Goal: Communication & Community: Answer question/provide support

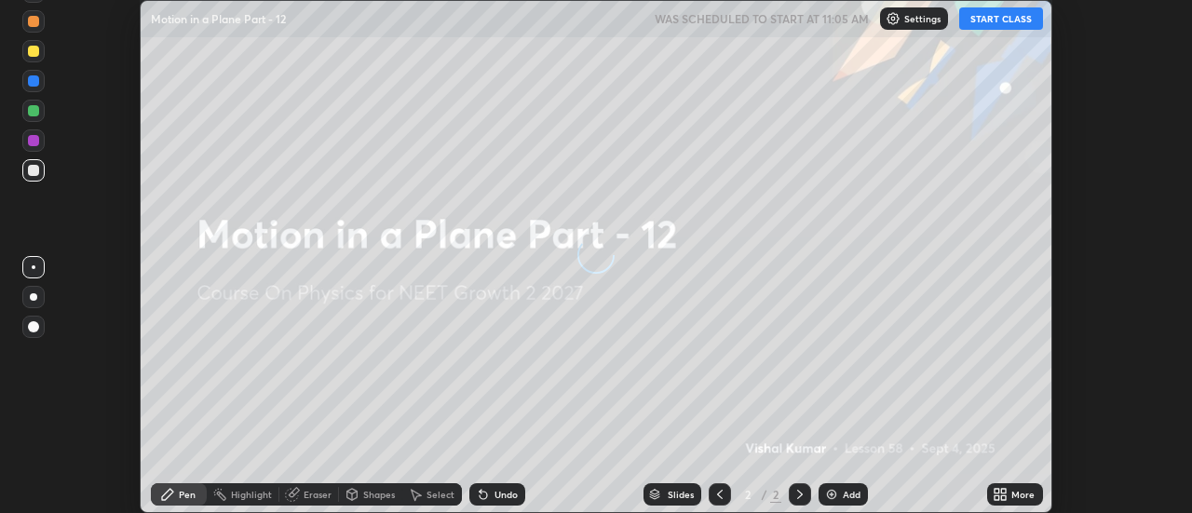
scroll to position [513, 1192]
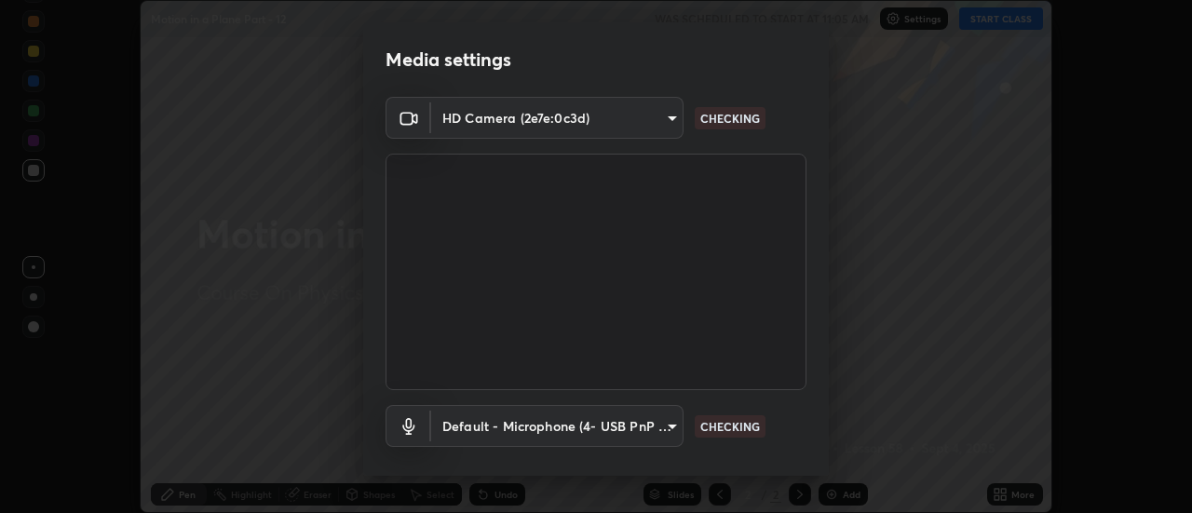
click at [503, 420] on body "Erase all Motion in a Plane Part - 12 WAS SCHEDULED TO START AT 11:05 AM Settin…" at bounding box center [596, 256] width 1192 height 513
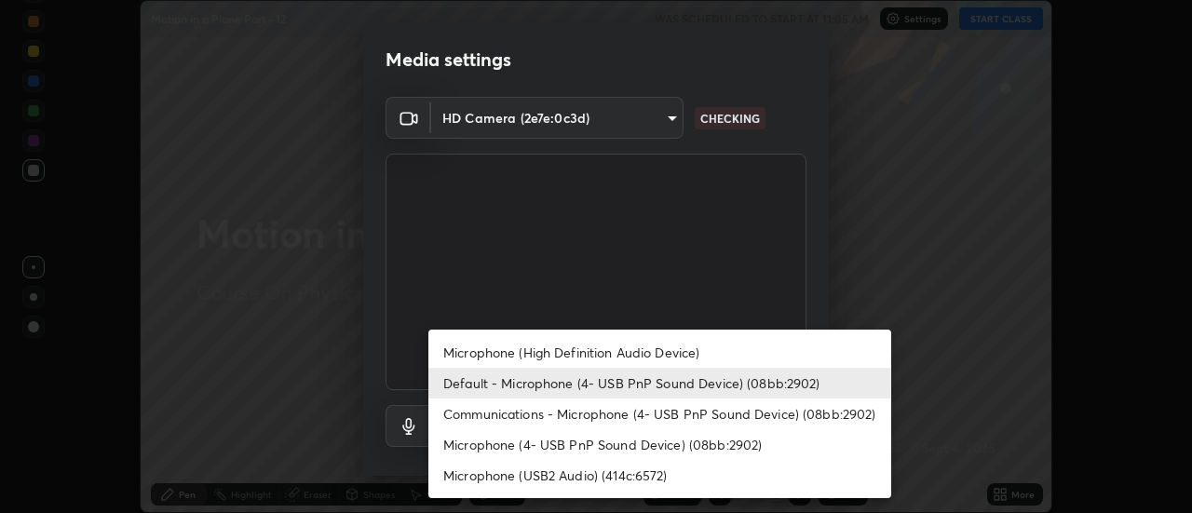
click at [487, 444] on li "Microphone (4- USB PnP Sound Device) (08bb:2902)" at bounding box center [659, 444] width 463 height 31
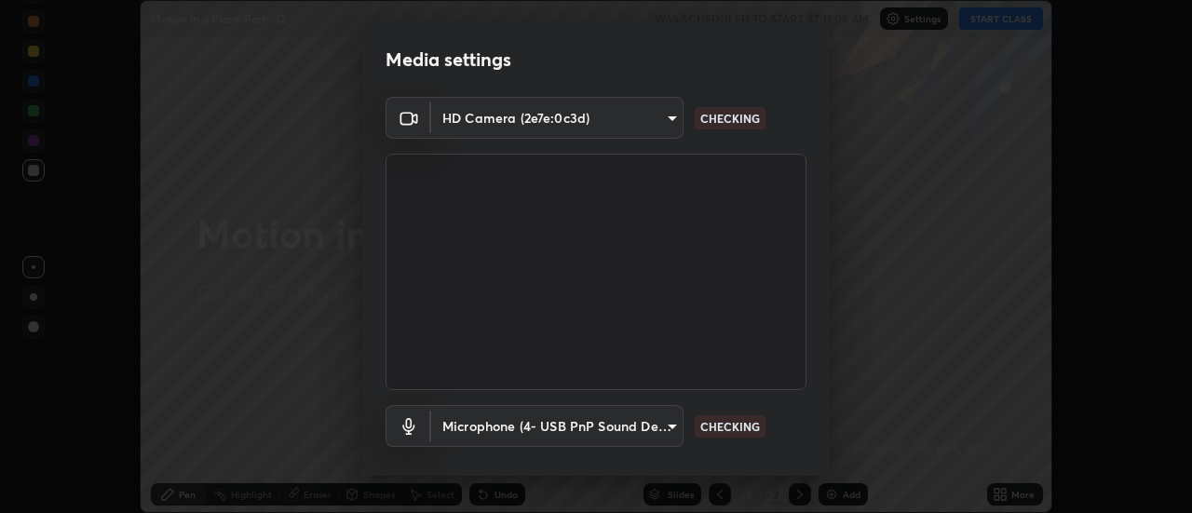
click at [477, 421] on body "Erase all Motion in a Plane Part - 12 WAS SCHEDULED TO START AT 11:05 AM Settin…" at bounding box center [596, 256] width 1192 height 513
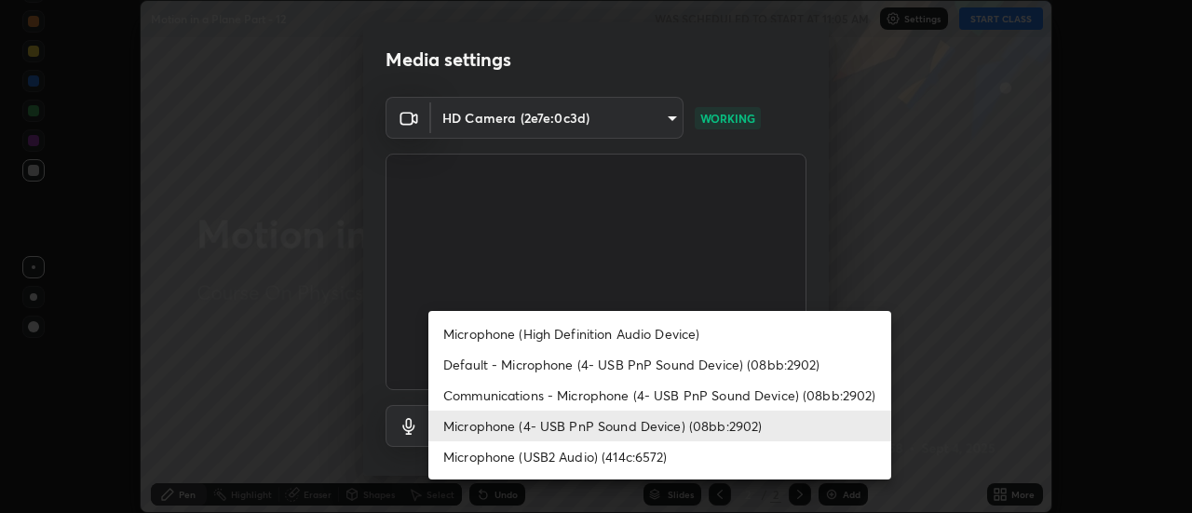
click at [491, 371] on li "Default - Microphone (4- USB PnP Sound Device) (08bb:2902)" at bounding box center [659, 364] width 463 height 31
type input "default"
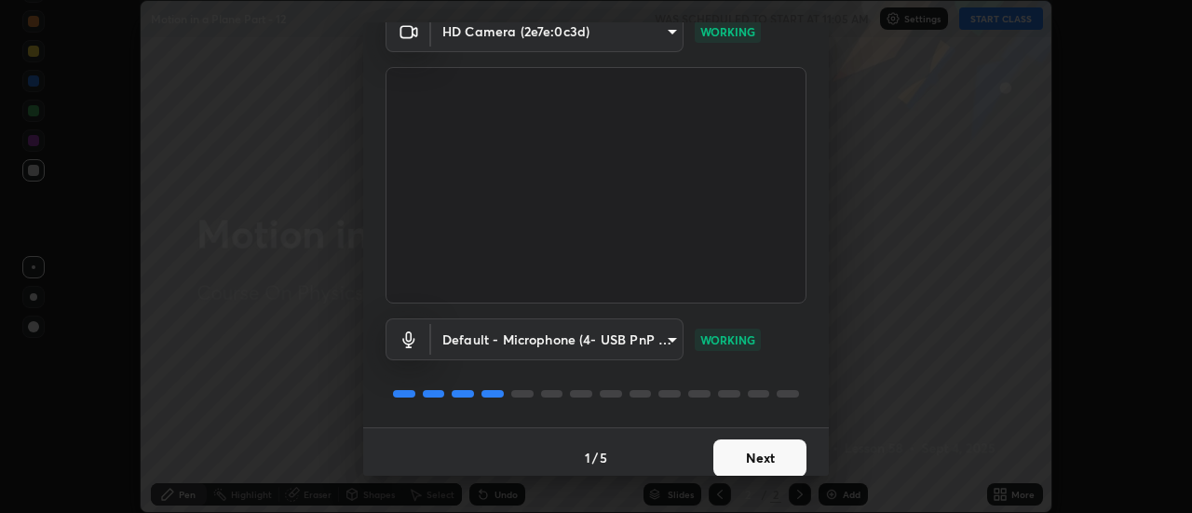
scroll to position [98, 0]
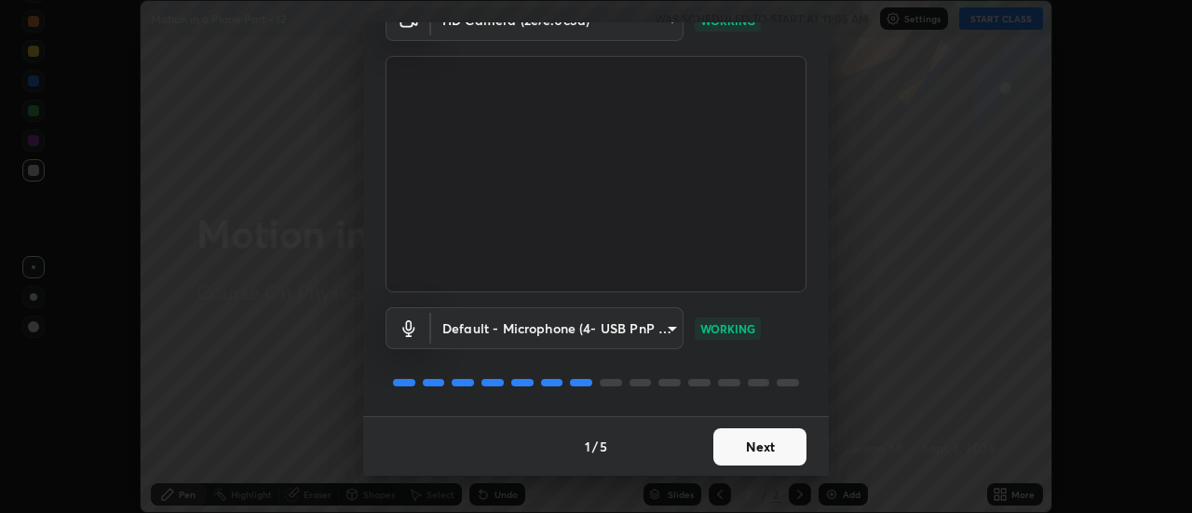
click at [740, 445] on button "Next" at bounding box center [759, 446] width 93 height 37
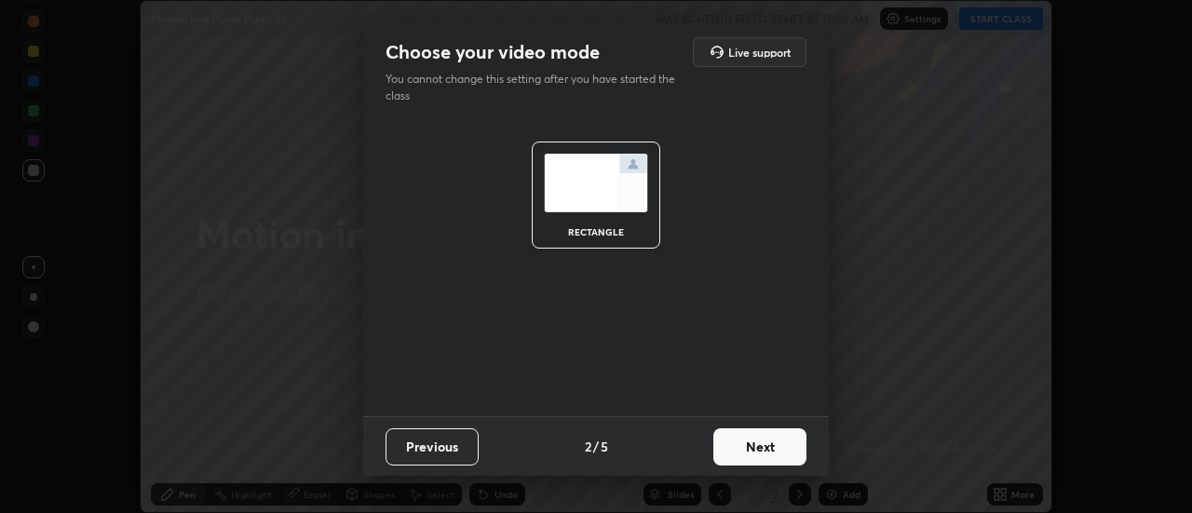
click at [739, 461] on button "Next" at bounding box center [759, 446] width 93 height 37
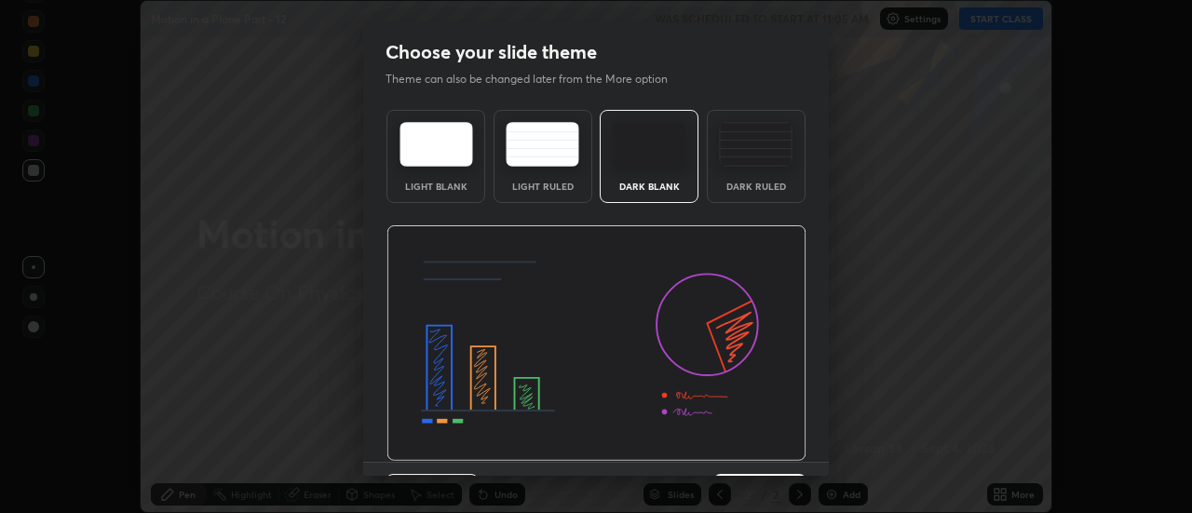
scroll to position [46, 0]
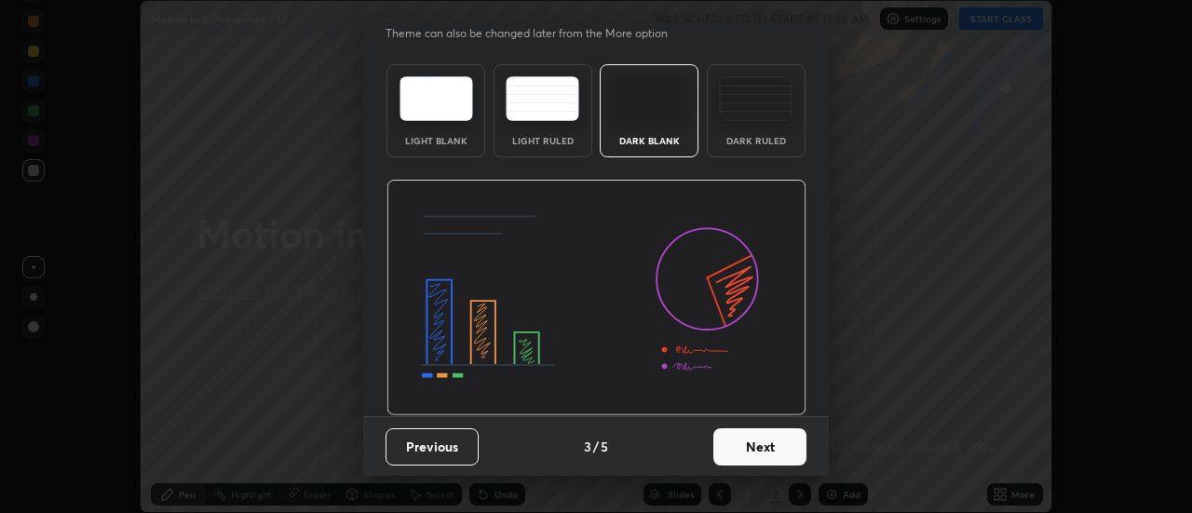
click at [737, 441] on button "Next" at bounding box center [759, 446] width 93 height 37
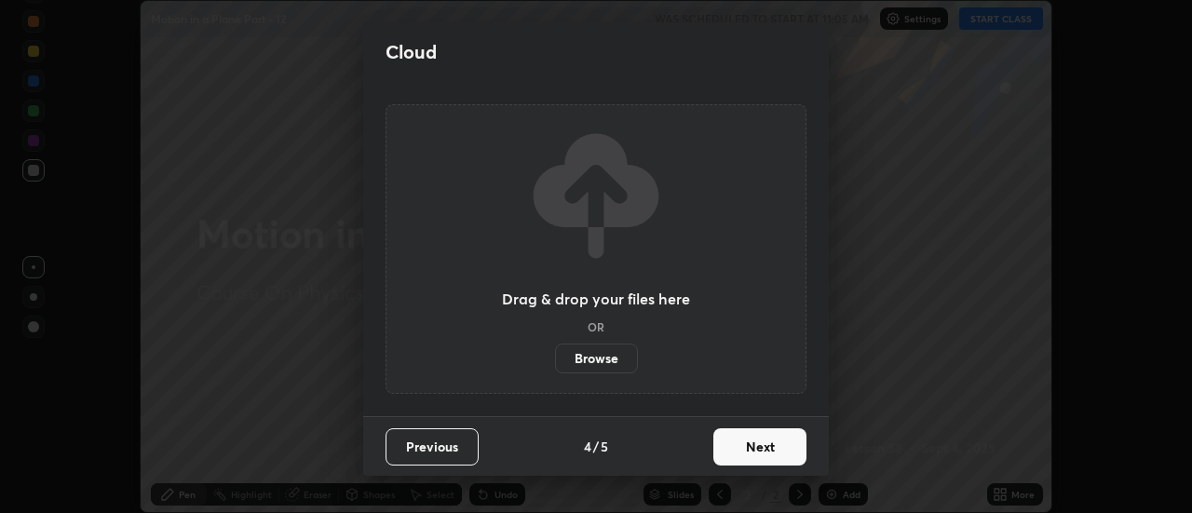
click at [731, 451] on button "Next" at bounding box center [759, 446] width 93 height 37
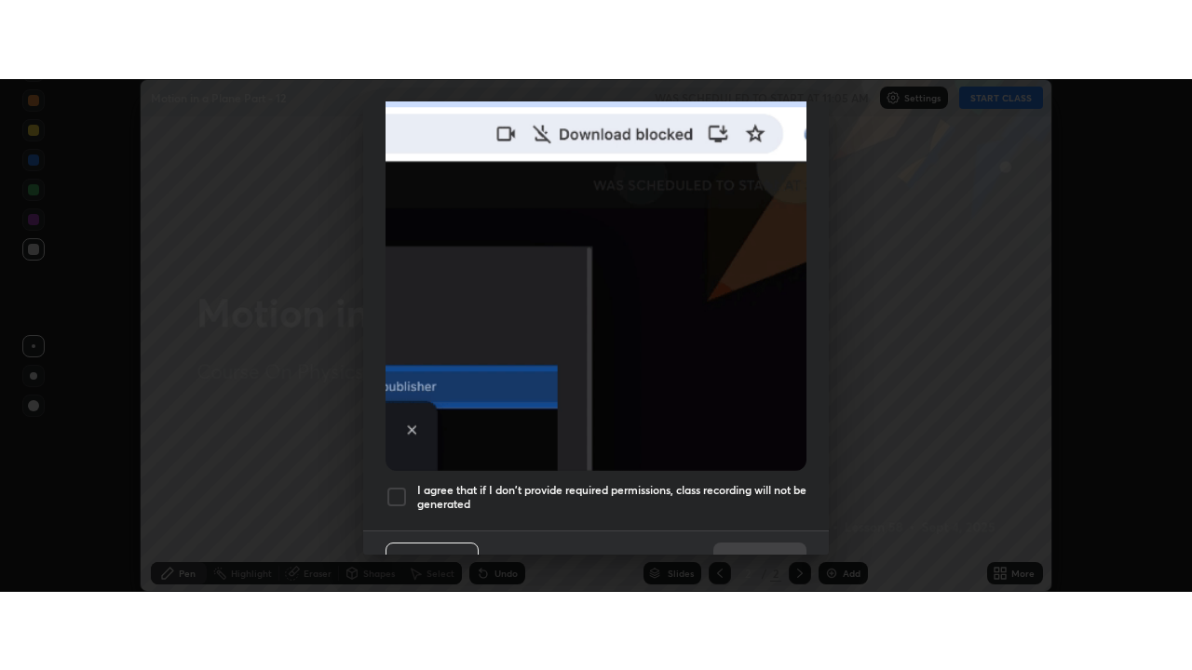
scroll to position [471, 0]
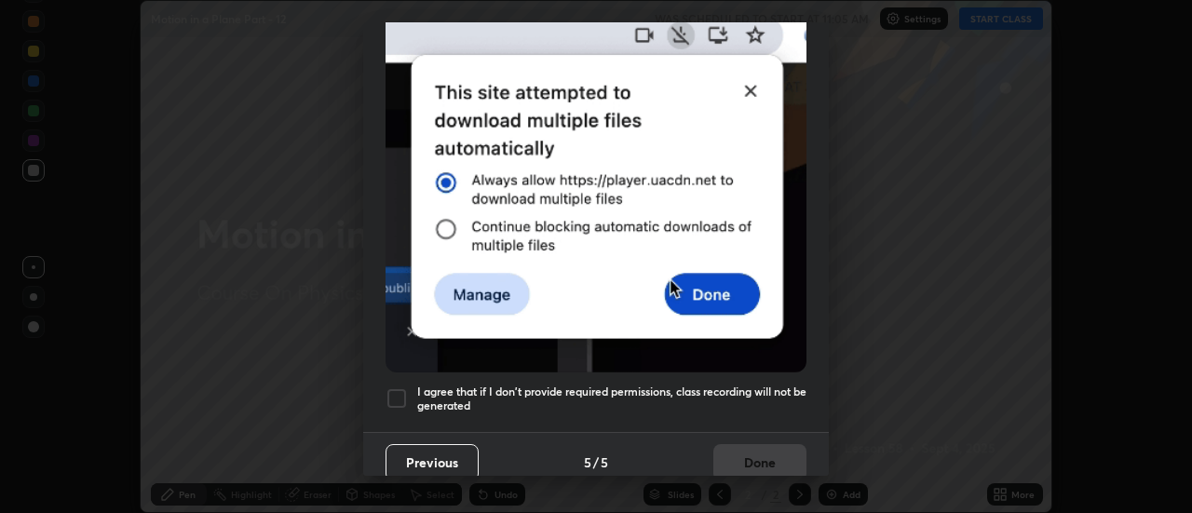
click at [562, 397] on h5 "I agree that if I don't provide required permissions, class recording will not …" at bounding box center [611, 399] width 389 height 29
click at [723, 457] on button "Done" at bounding box center [759, 462] width 93 height 37
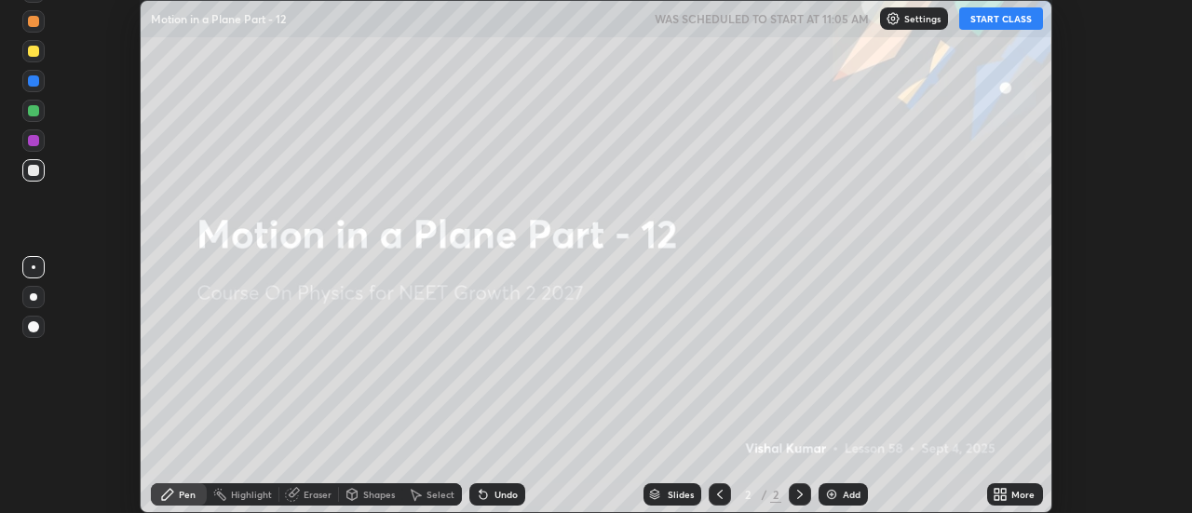
click at [1011, 495] on div "More" at bounding box center [1022, 494] width 23 height 9
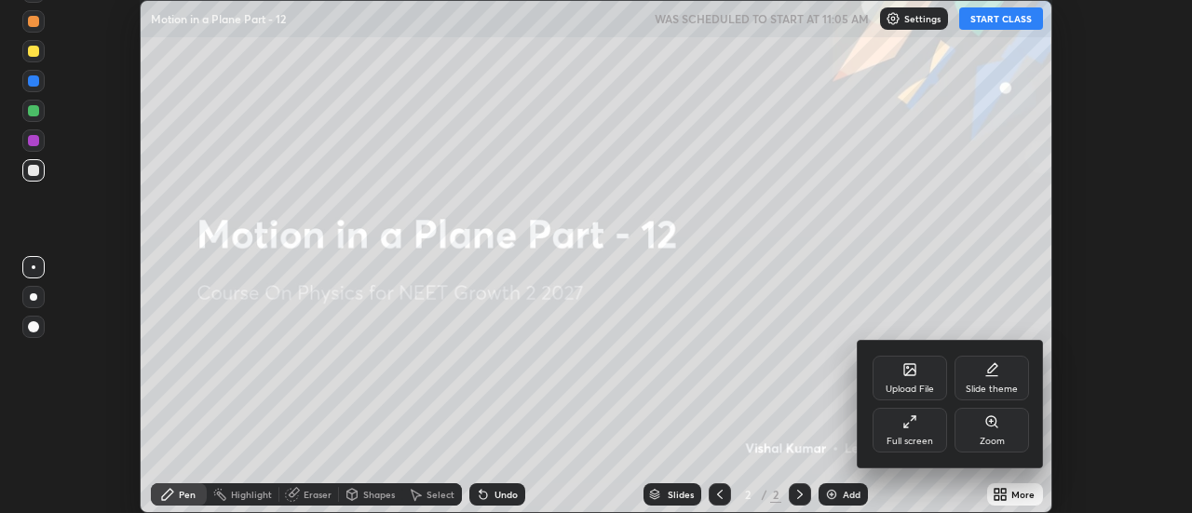
click at [920, 426] on div "Full screen" at bounding box center [909, 430] width 74 height 45
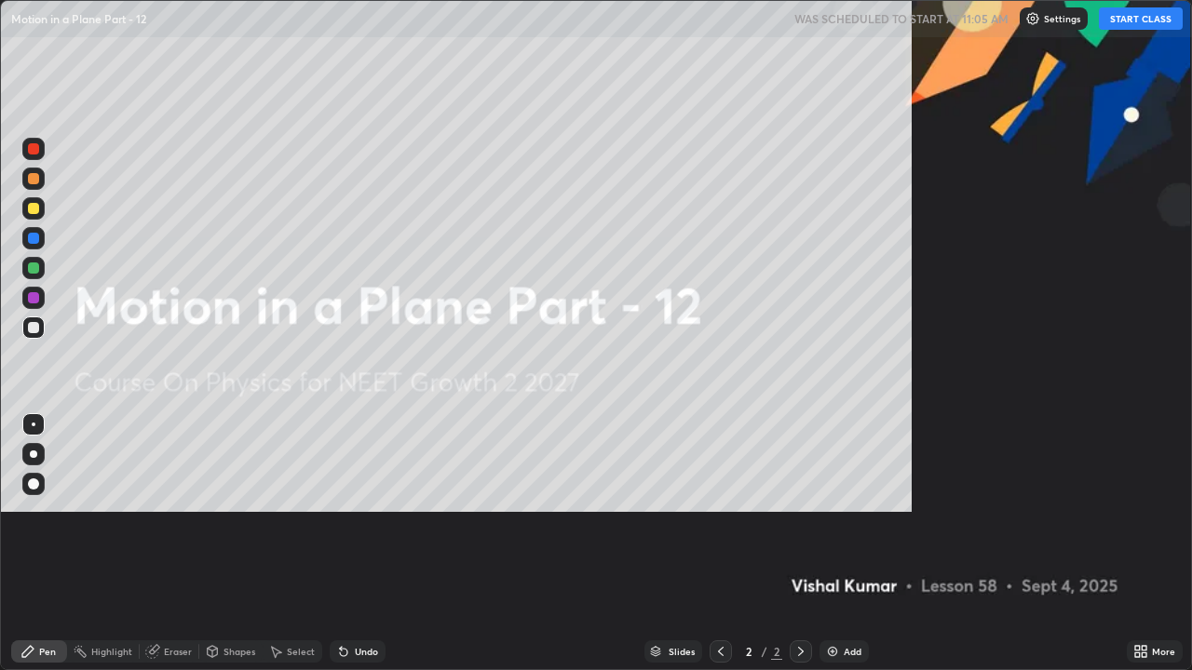
scroll to position [670, 1192]
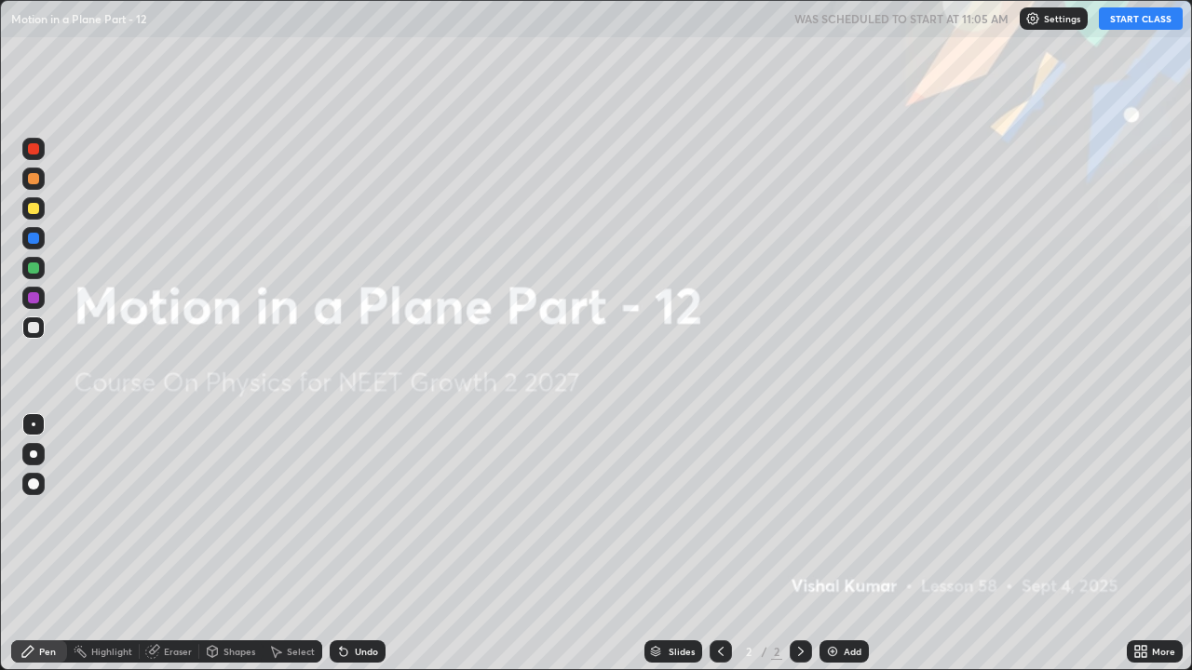
click at [1116, 19] on button "START CLASS" at bounding box center [1141, 18] width 84 height 22
click at [844, 512] on div "Add" at bounding box center [853, 651] width 18 height 9
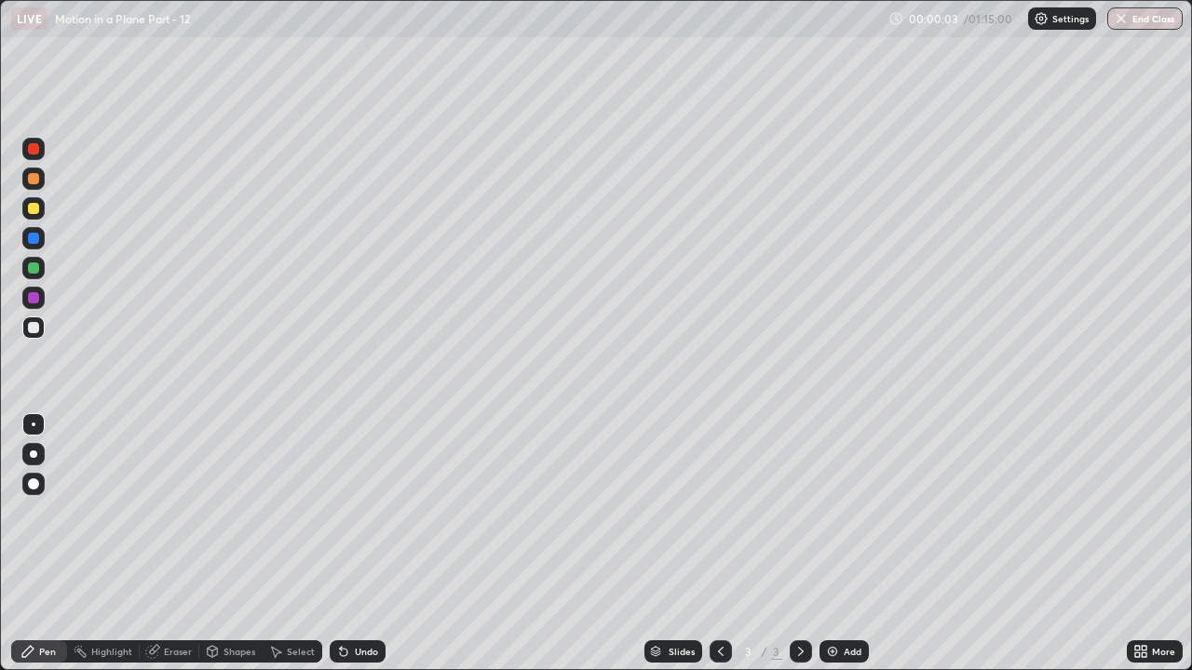
click at [28, 212] on div at bounding box center [33, 208] width 22 height 22
click at [33, 454] on div at bounding box center [33, 454] width 7 height 7
click at [223, 512] on div "Shapes" at bounding box center [239, 651] width 32 height 9
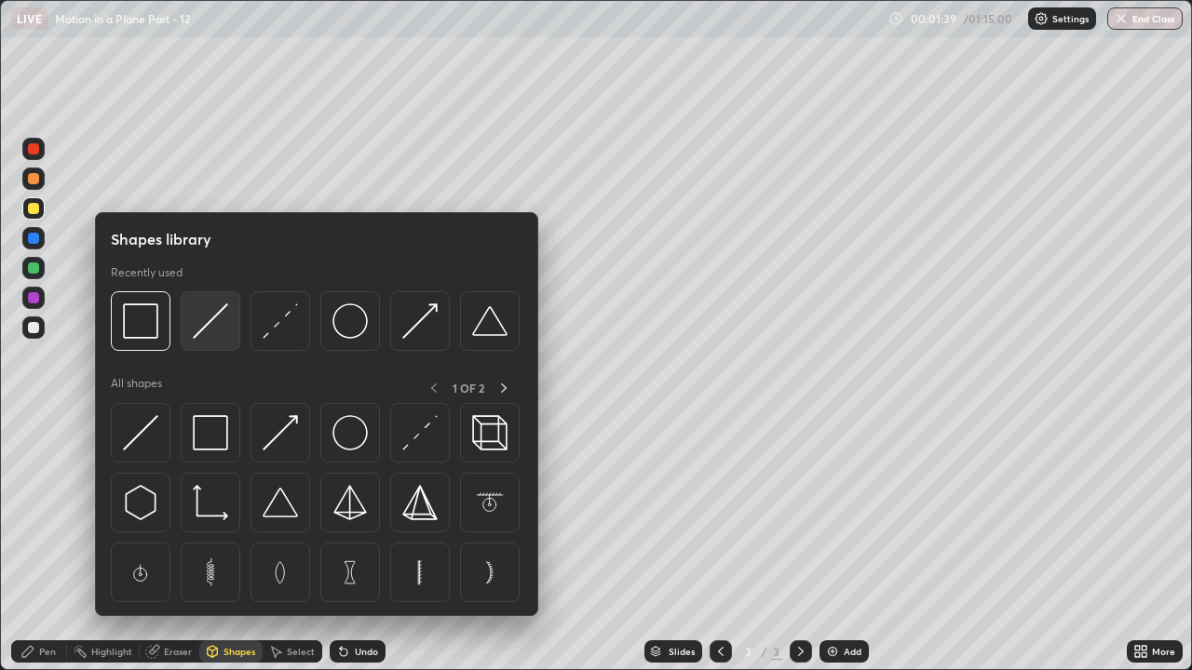
click at [211, 334] on img at bounding box center [210, 321] width 35 height 35
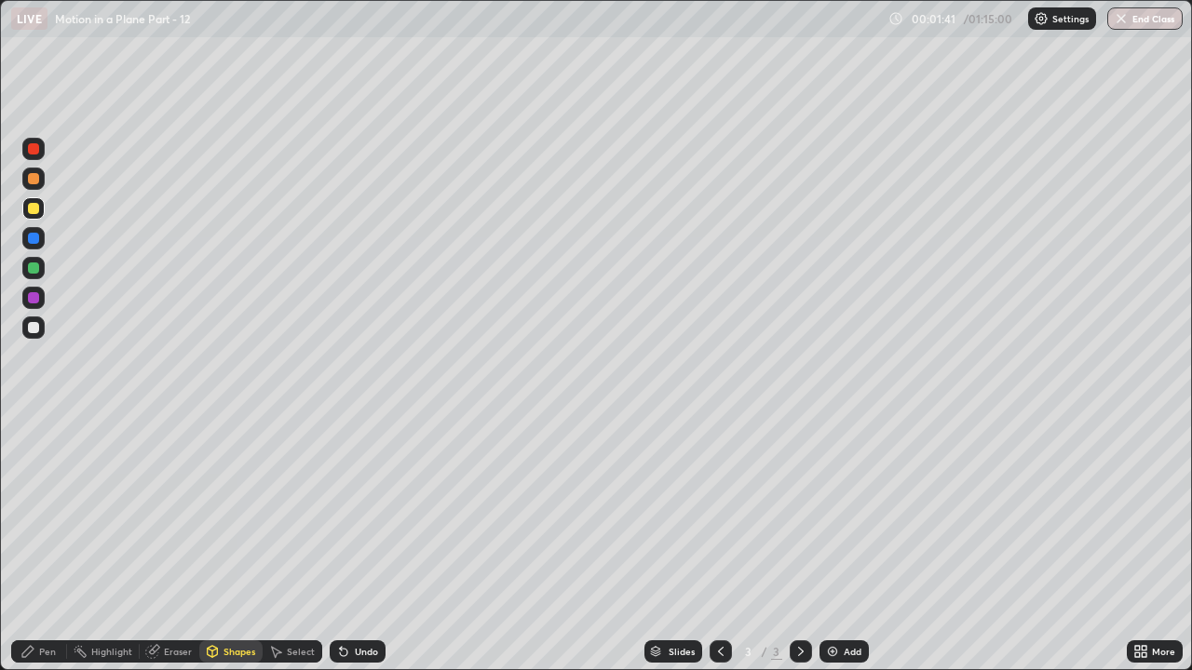
click at [225, 512] on div "Shapes" at bounding box center [239, 651] width 32 height 9
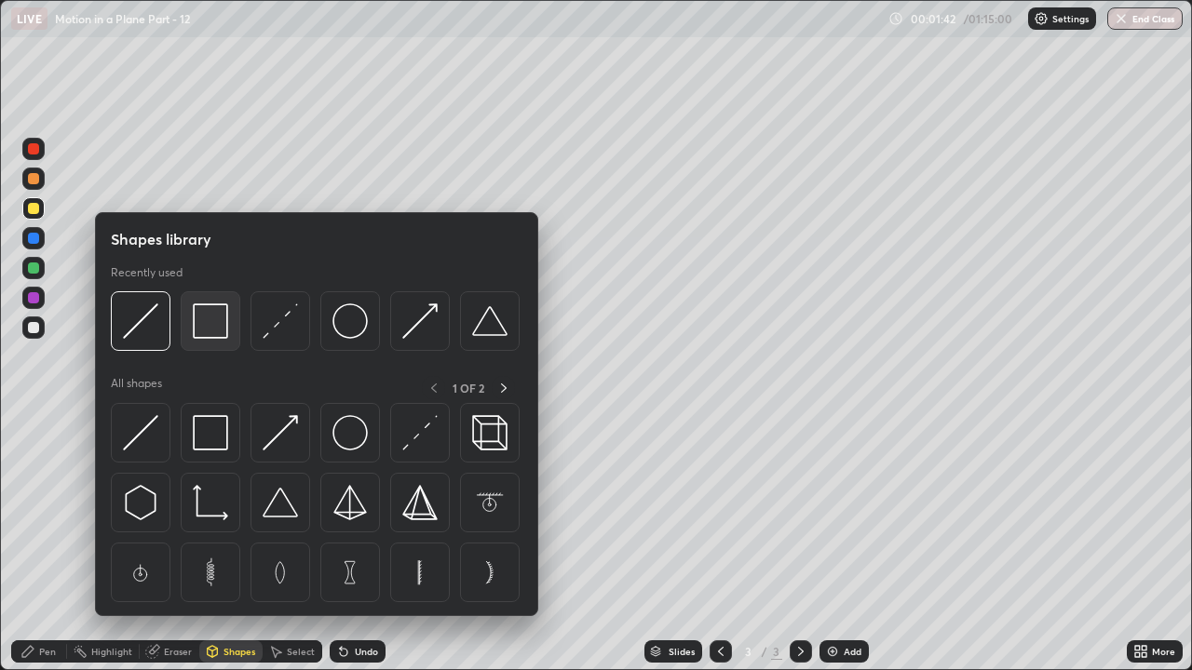
click at [200, 330] on img at bounding box center [210, 321] width 35 height 35
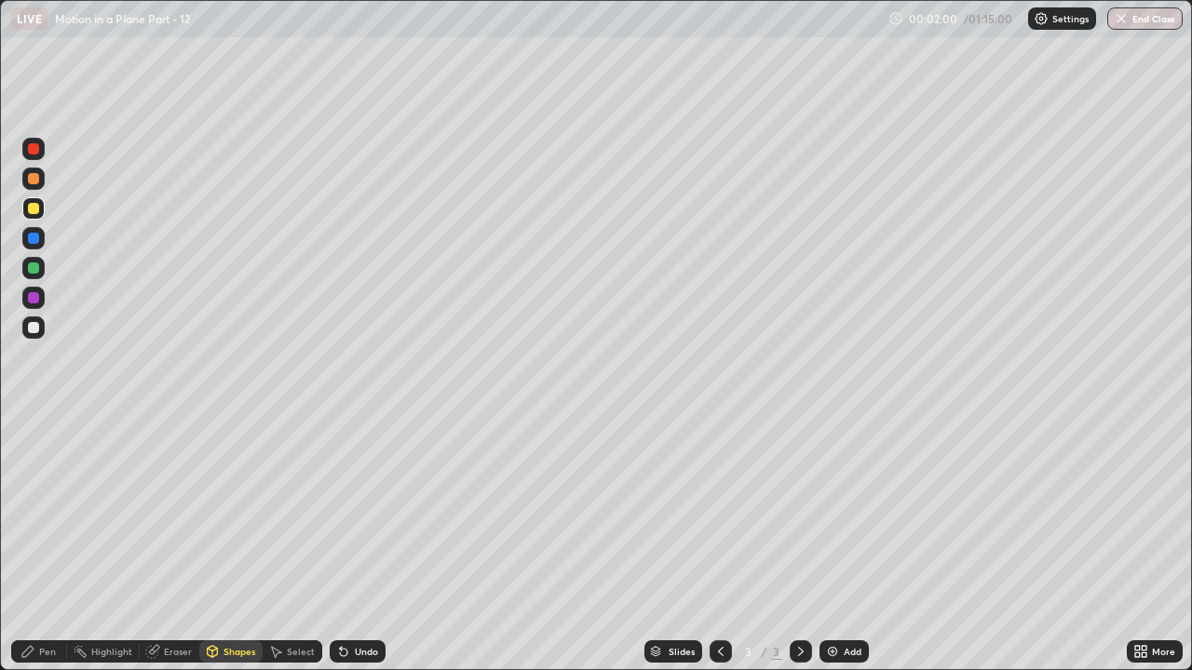
click at [355, 512] on div "Undo" at bounding box center [366, 651] width 23 height 9
click at [357, 512] on div "Undo" at bounding box center [366, 651] width 23 height 9
click at [33, 512] on div "Pen" at bounding box center [39, 652] width 56 height 22
click at [38, 272] on div at bounding box center [33, 268] width 22 height 22
click at [362, 512] on div "Undo" at bounding box center [366, 651] width 23 height 9
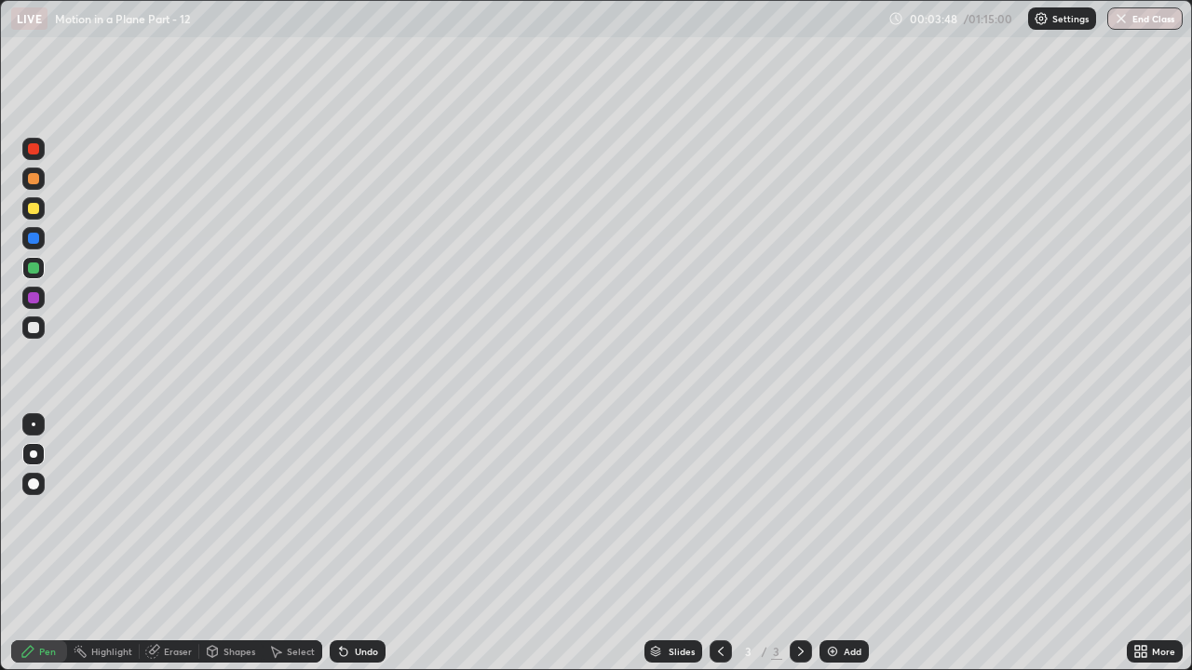
click at [355, 512] on div "Undo" at bounding box center [366, 651] width 23 height 9
click at [355, 512] on div "Undo" at bounding box center [358, 652] width 56 height 22
click at [361, 512] on div "Undo" at bounding box center [366, 651] width 23 height 9
click at [358, 512] on div "Undo" at bounding box center [366, 651] width 23 height 9
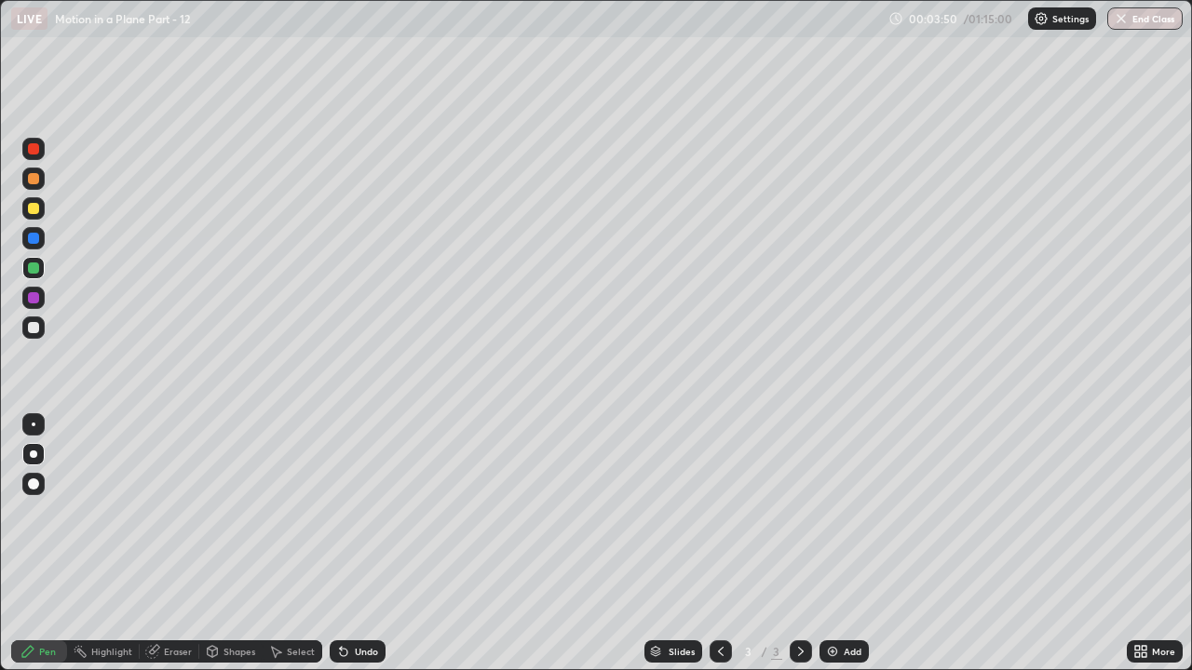
click at [362, 512] on div "Undo" at bounding box center [366, 651] width 23 height 9
click at [360, 512] on div "Undo" at bounding box center [366, 651] width 23 height 9
click at [355, 512] on div "Undo" at bounding box center [366, 651] width 23 height 9
click at [347, 512] on icon at bounding box center [343, 651] width 15 height 15
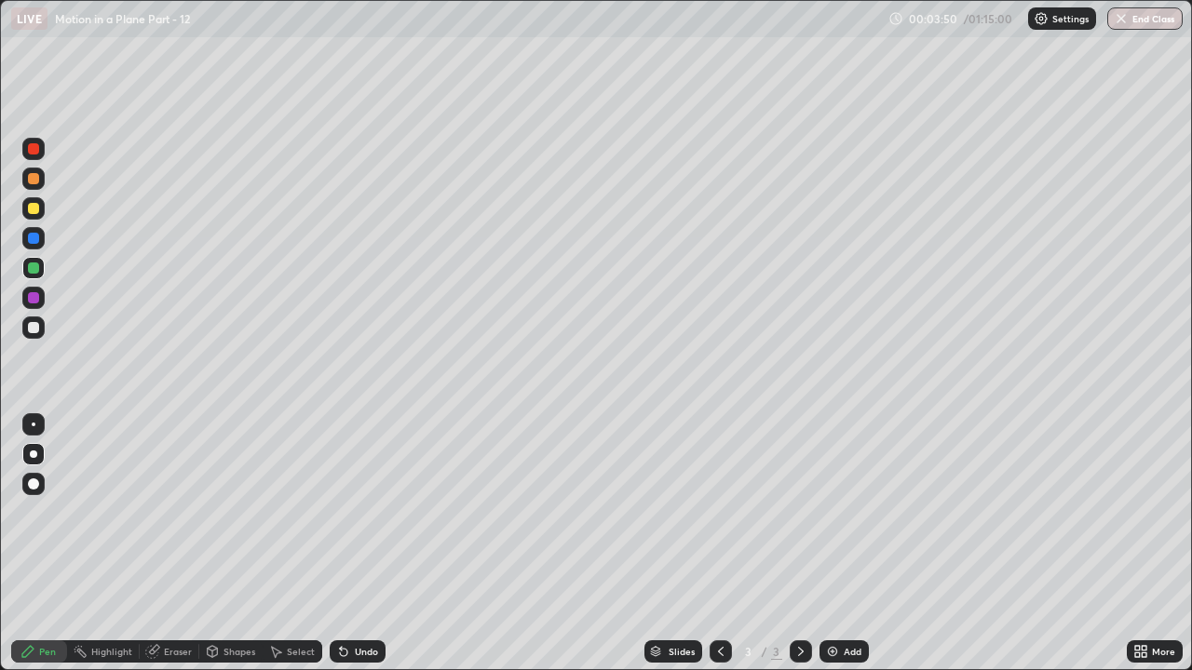
click at [343, 512] on icon at bounding box center [343, 652] width 7 height 7
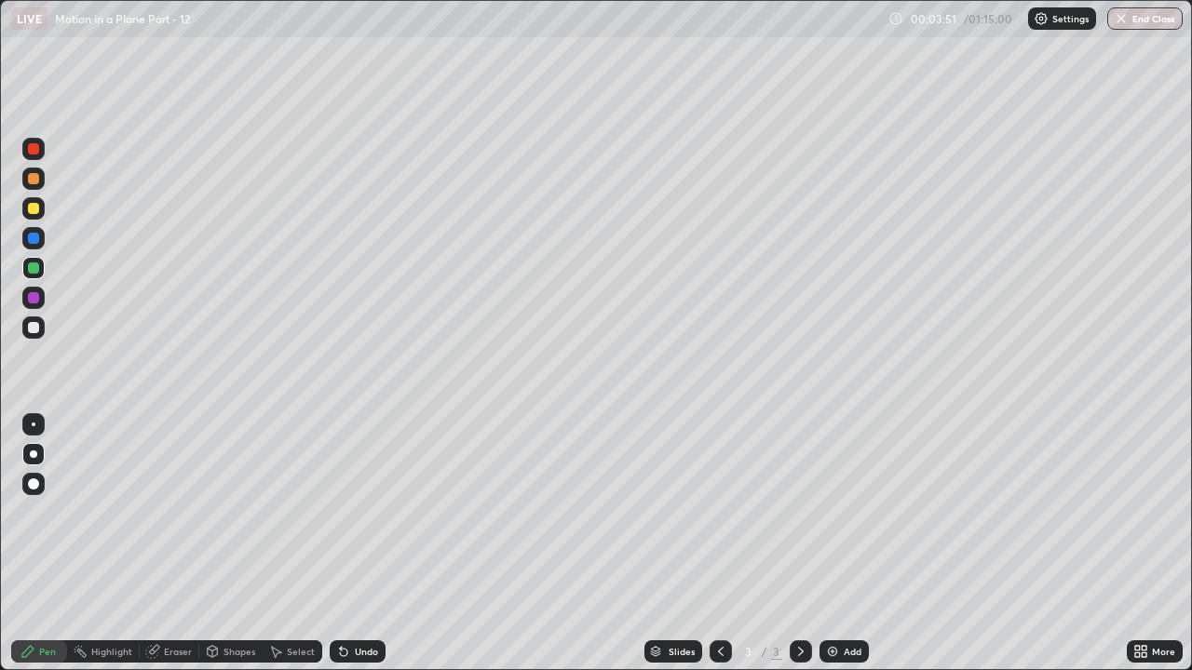
click at [343, 512] on icon at bounding box center [343, 652] width 7 height 7
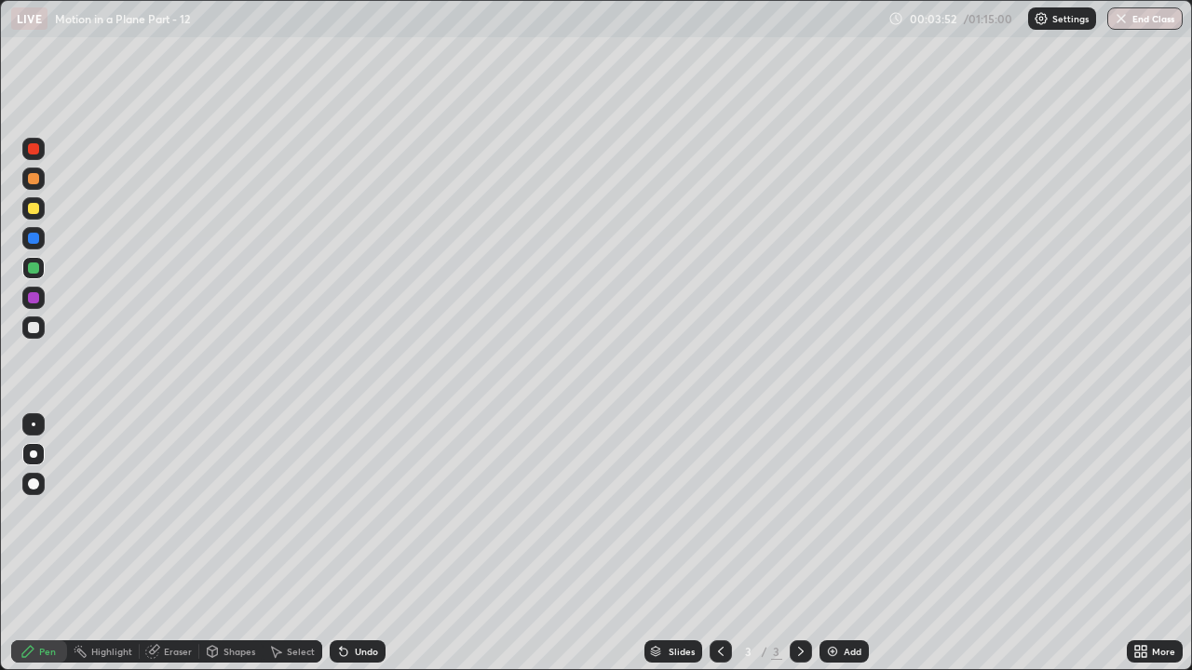
click at [345, 512] on icon at bounding box center [343, 651] width 15 height 15
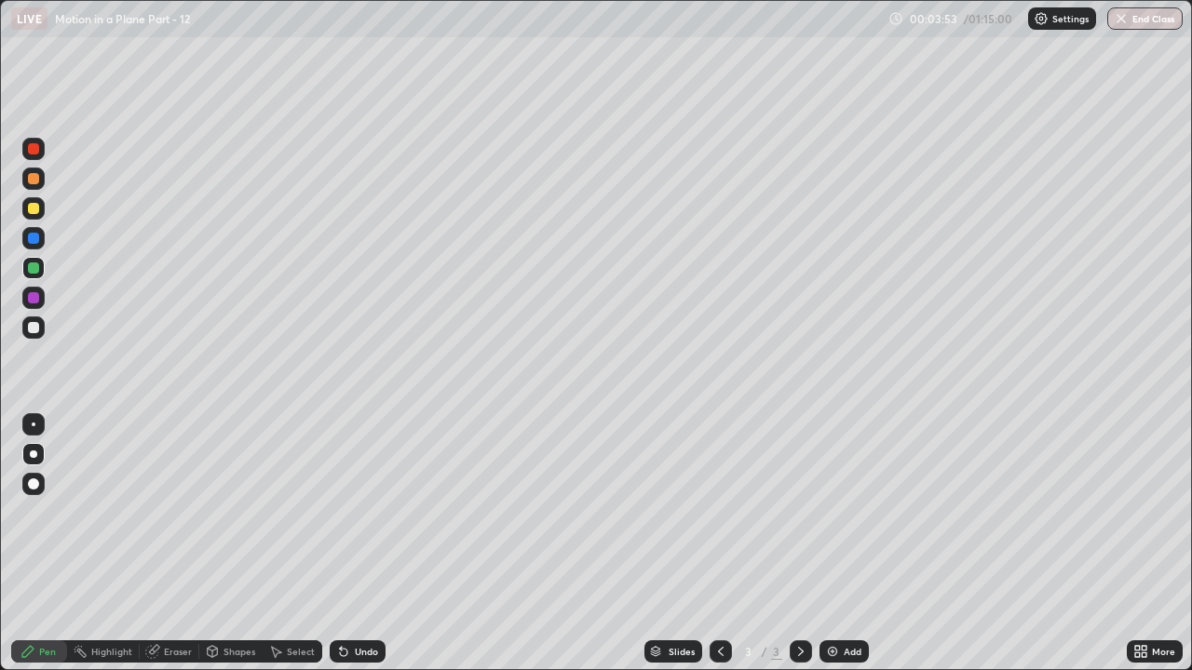
click at [345, 512] on icon at bounding box center [343, 651] width 15 height 15
click at [344, 512] on icon at bounding box center [343, 651] width 15 height 15
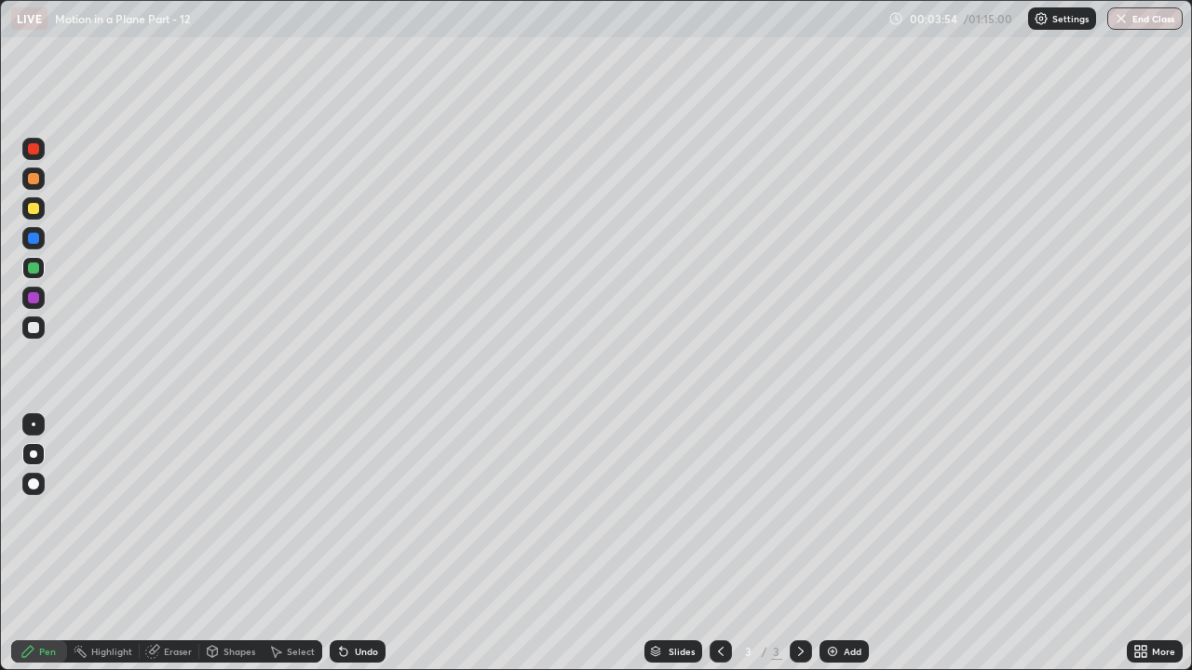
click at [344, 512] on icon at bounding box center [343, 651] width 15 height 15
click at [341, 512] on icon at bounding box center [343, 652] width 7 height 7
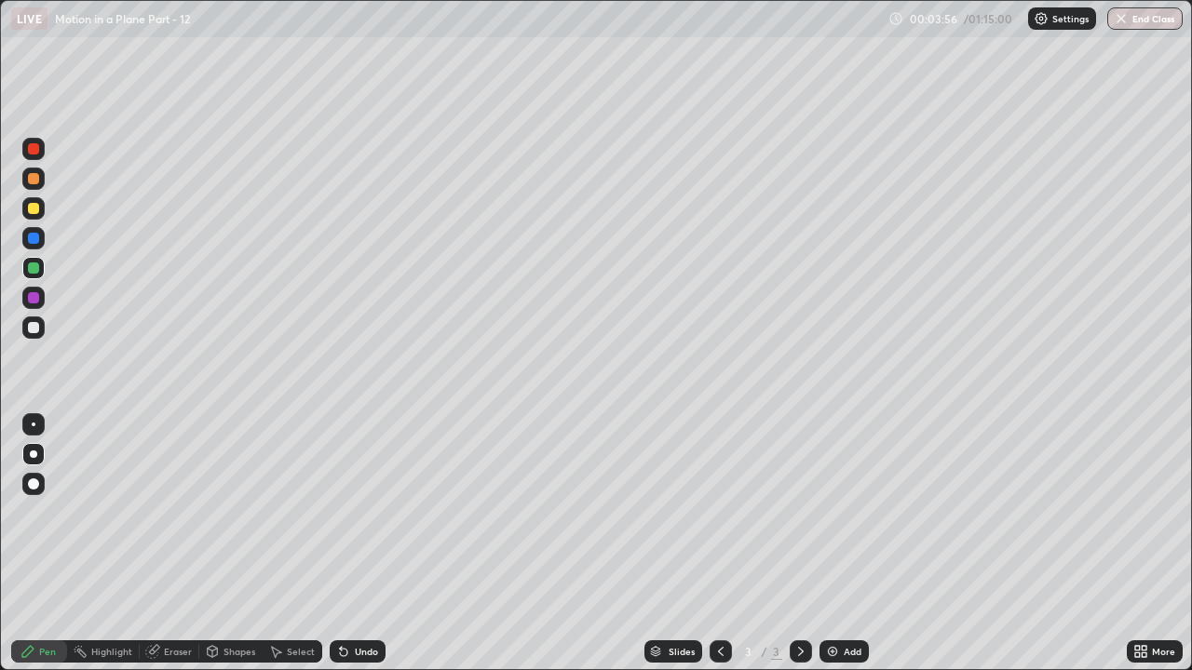
click at [344, 512] on div "Undo" at bounding box center [358, 652] width 56 height 22
click at [347, 512] on icon at bounding box center [343, 651] width 15 height 15
click at [349, 512] on div "Undo" at bounding box center [358, 652] width 56 height 22
click at [351, 512] on div "Undo" at bounding box center [358, 652] width 56 height 22
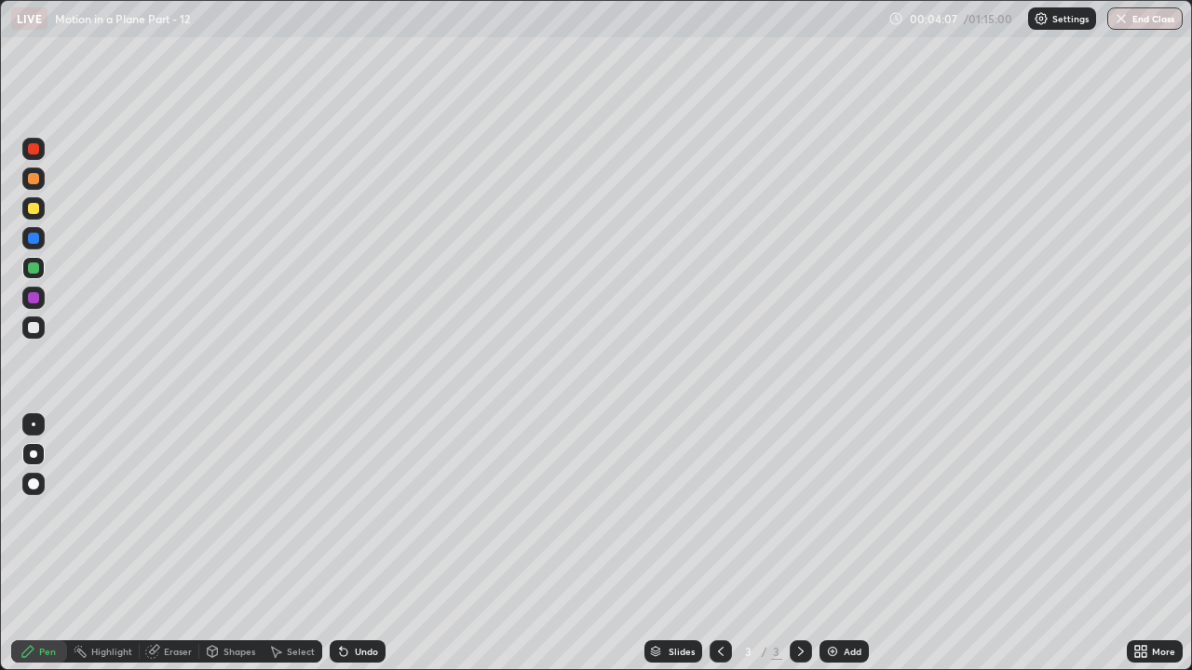
click at [32, 183] on div at bounding box center [33, 178] width 11 height 11
click at [356, 512] on div "Undo" at bounding box center [366, 651] width 23 height 9
click at [355, 512] on div "Undo" at bounding box center [366, 651] width 23 height 9
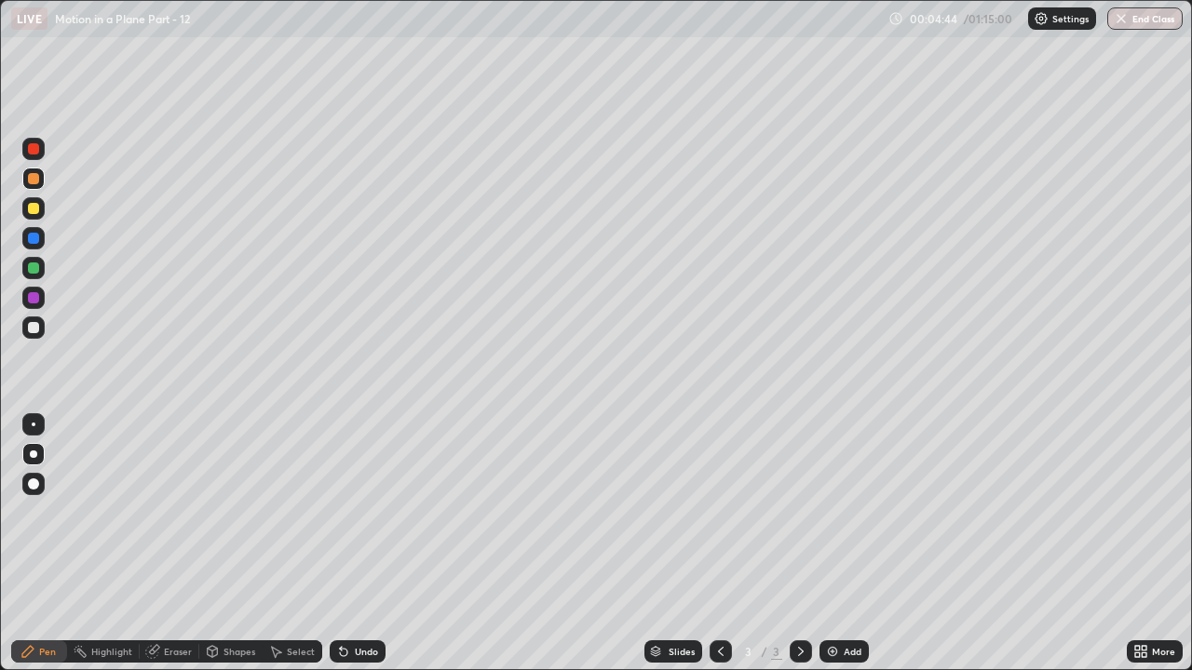
click at [355, 512] on div "Undo" at bounding box center [358, 652] width 56 height 22
click at [353, 512] on div "Undo" at bounding box center [358, 652] width 56 height 22
click at [351, 512] on div "Undo" at bounding box center [358, 652] width 56 height 22
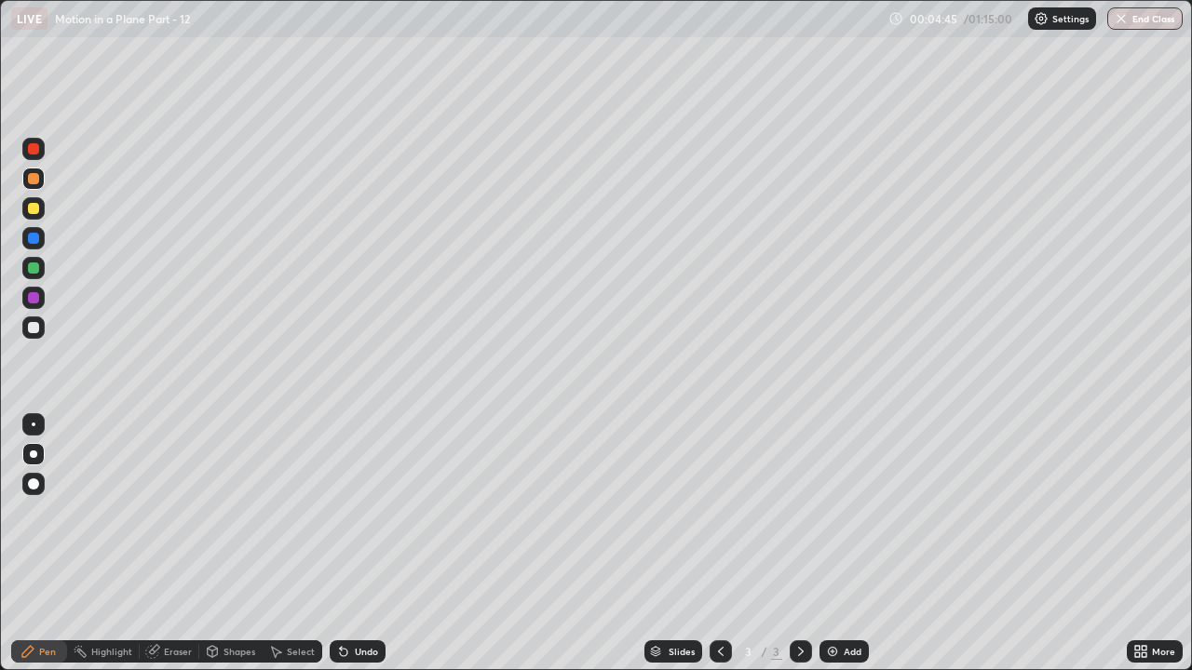
click at [351, 512] on div "Undo" at bounding box center [358, 652] width 56 height 22
click at [354, 512] on div "Undo" at bounding box center [358, 652] width 56 height 22
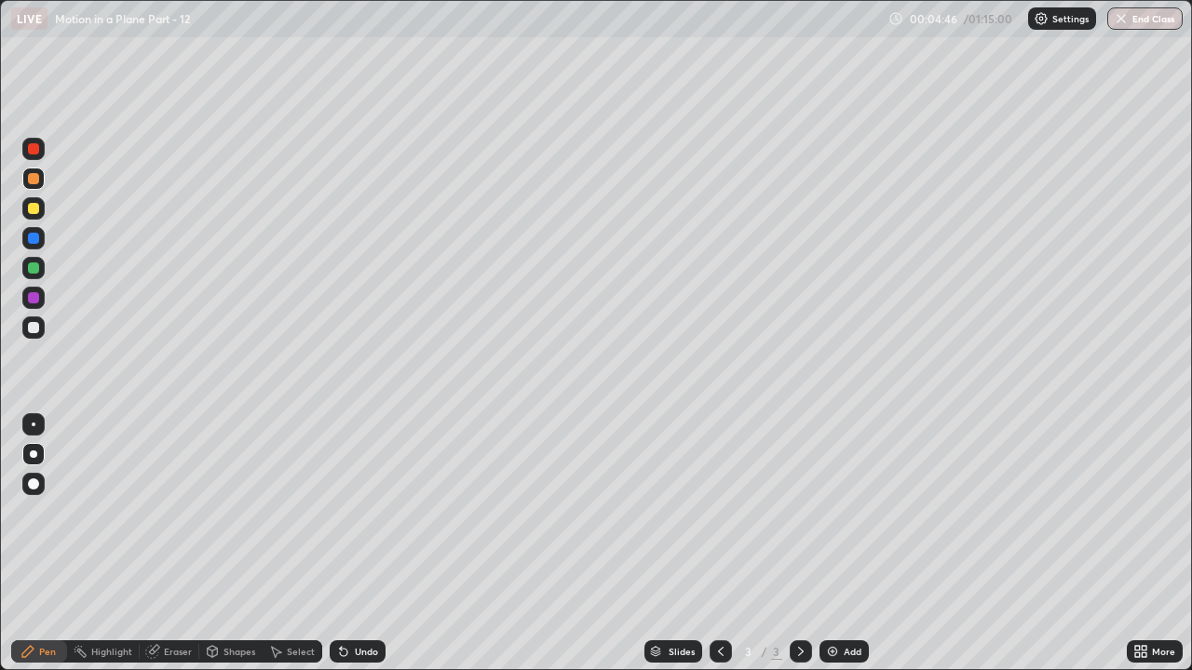
click at [350, 512] on div "Undo" at bounding box center [358, 652] width 56 height 22
click at [349, 512] on div "Undo" at bounding box center [358, 652] width 56 height 22
click at [346, 512] on icon at bounding box center [343, 651] width 15 height 15
click at [355, 512] on div "Undo" at bounding box center [366, 651] width 23 height 9
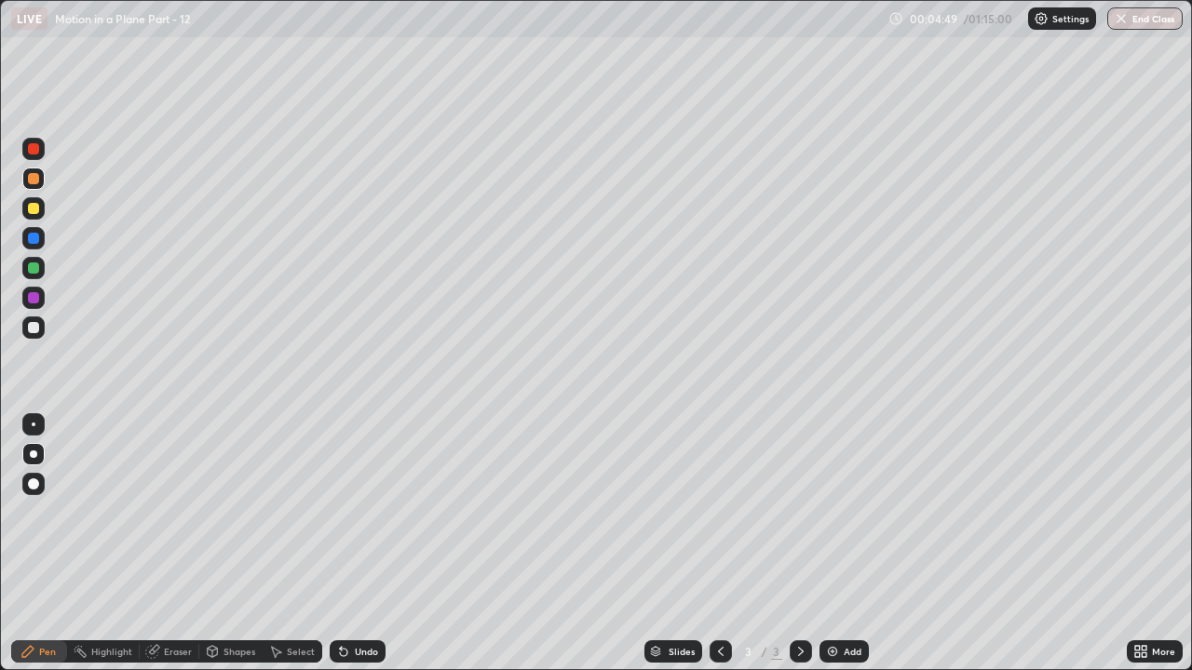
click at [355, 512] on div "Undo" at bounding box center [366, 651] width 23 height 9
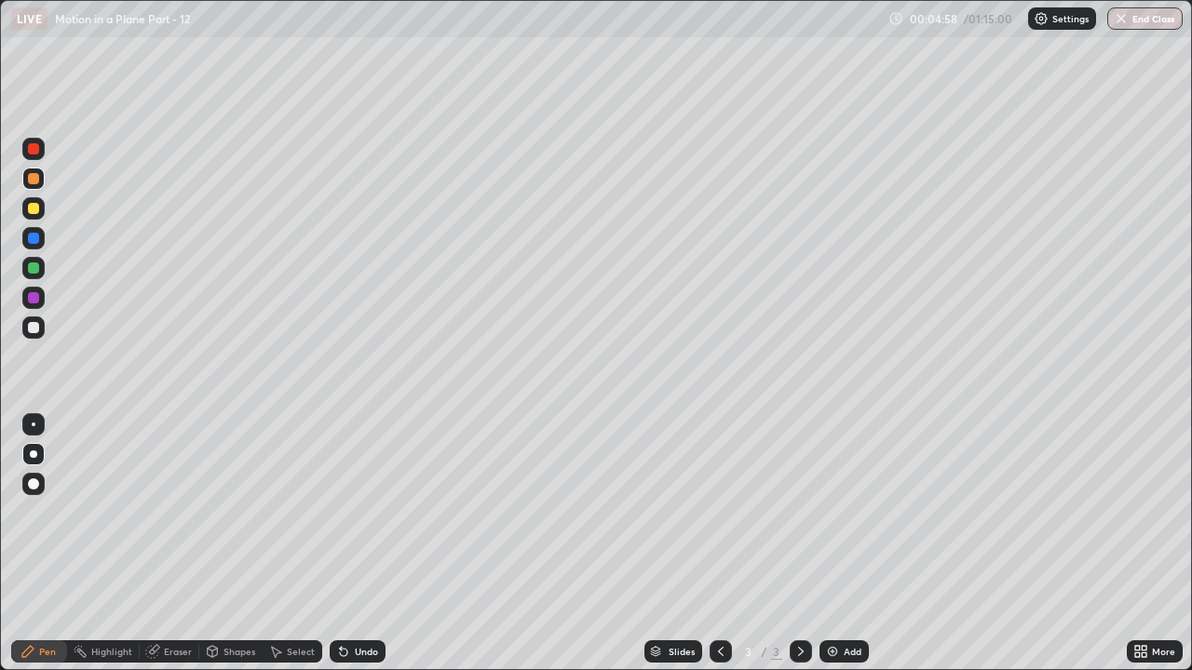
click at [35, 264] on div at bounding box center [33, 268] width 11 height 11
click at [33, 324] on div at bounding box center [33, 327] width 11 height 11
click at [360, 512] on div "Undo" at bounding box center [358, 652] width 56 height 22
click at [33, 299] on div at bounding box center [33, 297] width 11 height 11
click at [836, 512] on img at bounding box center [832, 651] width 15 height 15
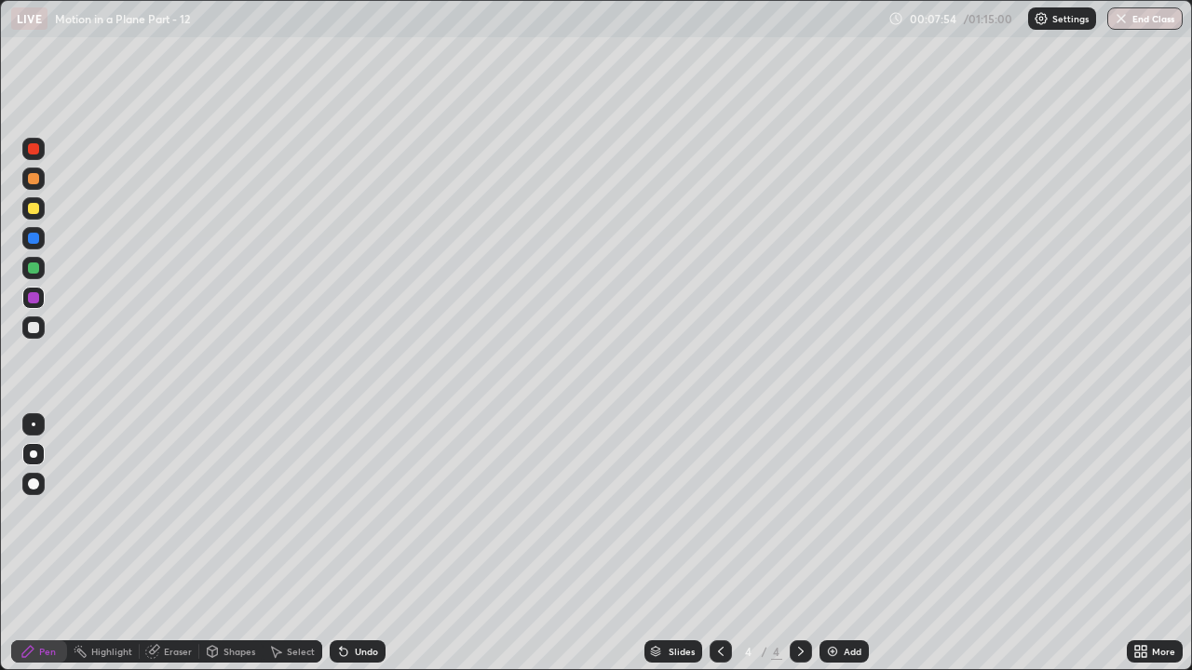
click at [31, 325] on div at bounding box center [33, 327] width 11 height 11
click at [721, 512] on div at bounding box center [721, 652] width 22 height 22
click at [799, 512] on icon at bounding box center [800, 651] width 15 height 15
click at [359, 512] on div "Undo" at bounding box center [366, 651] width 23 height 9
click at [34, 207] on div at bounding box center [33, 208] width 11 height 11
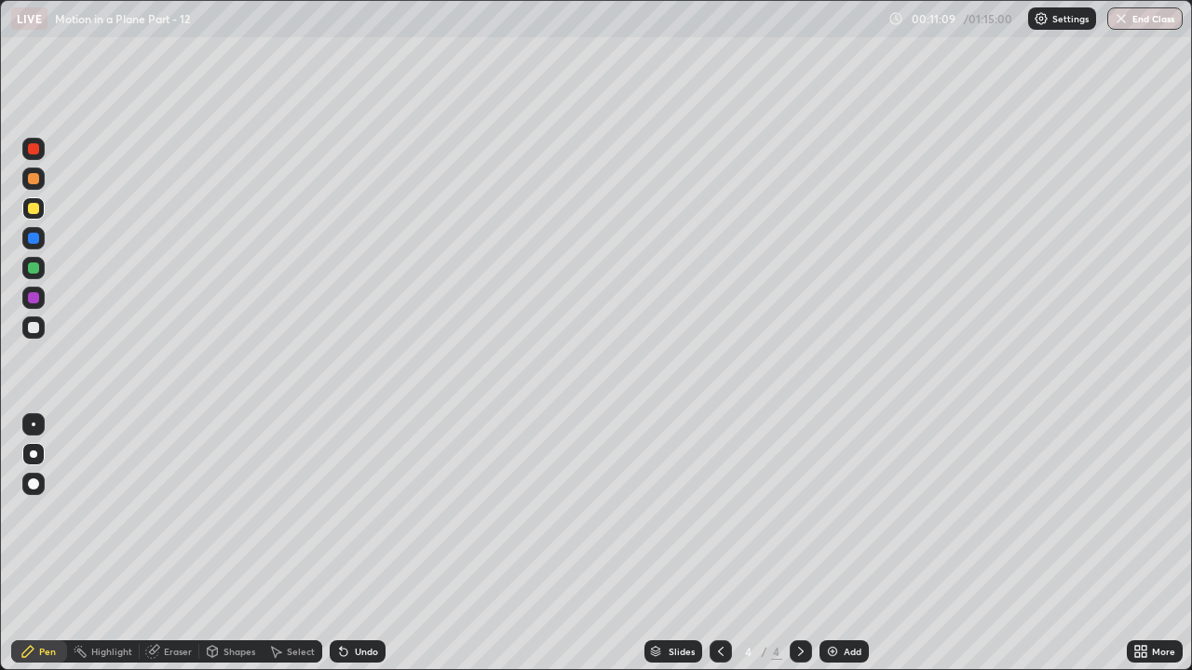
click at [837, 512] on img at bounding box center [832, 651] width 15 height 15
click at [230, 512] on div "Shapes" at bounding box center [239, 651] width 32 height 9
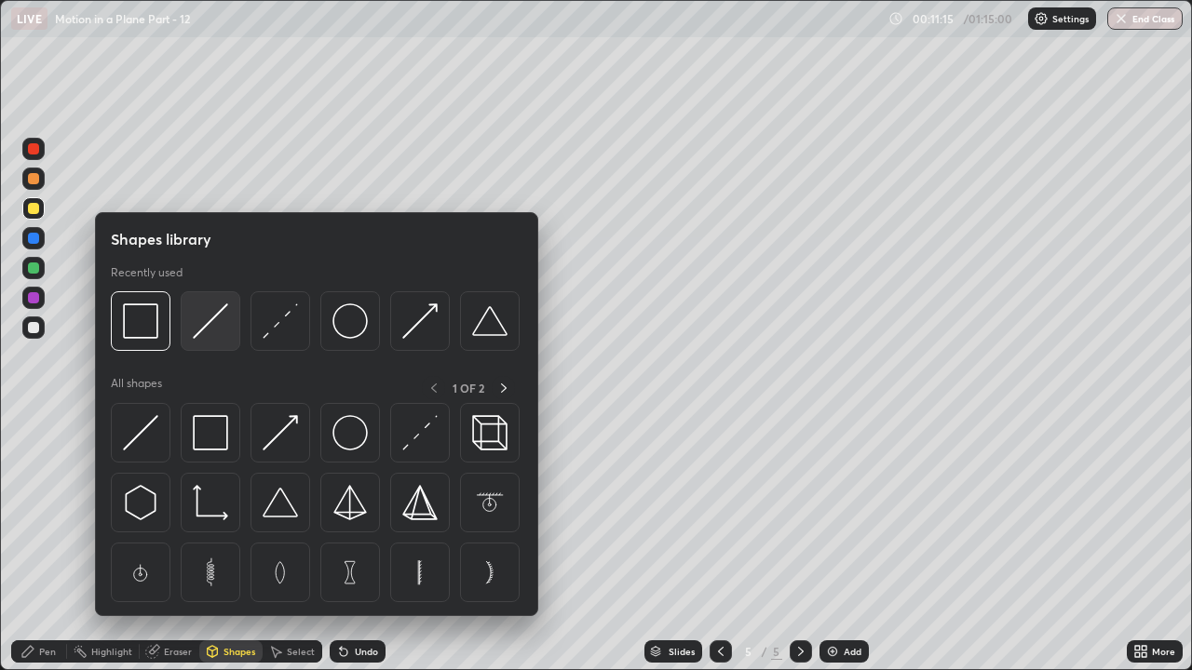
click at [210, 344] on div at bounding box center [211, 321] width 60 height 60
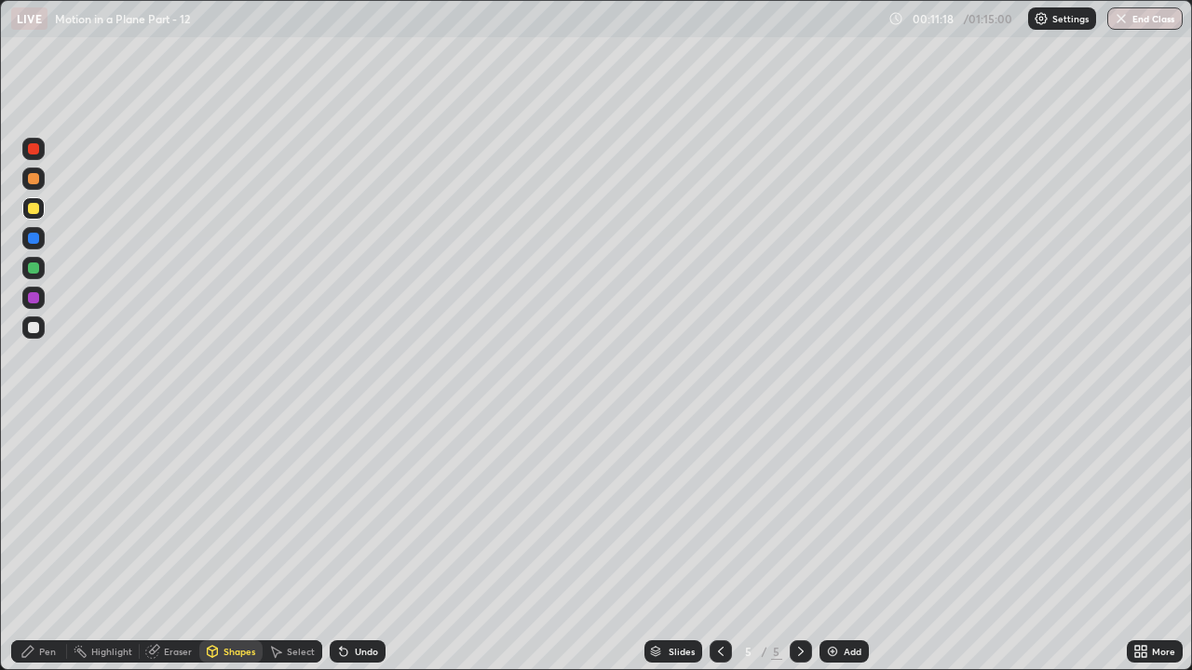
click at [232, 512] on div "Shapes" at bounding box center [239, 651] width 32 height 9
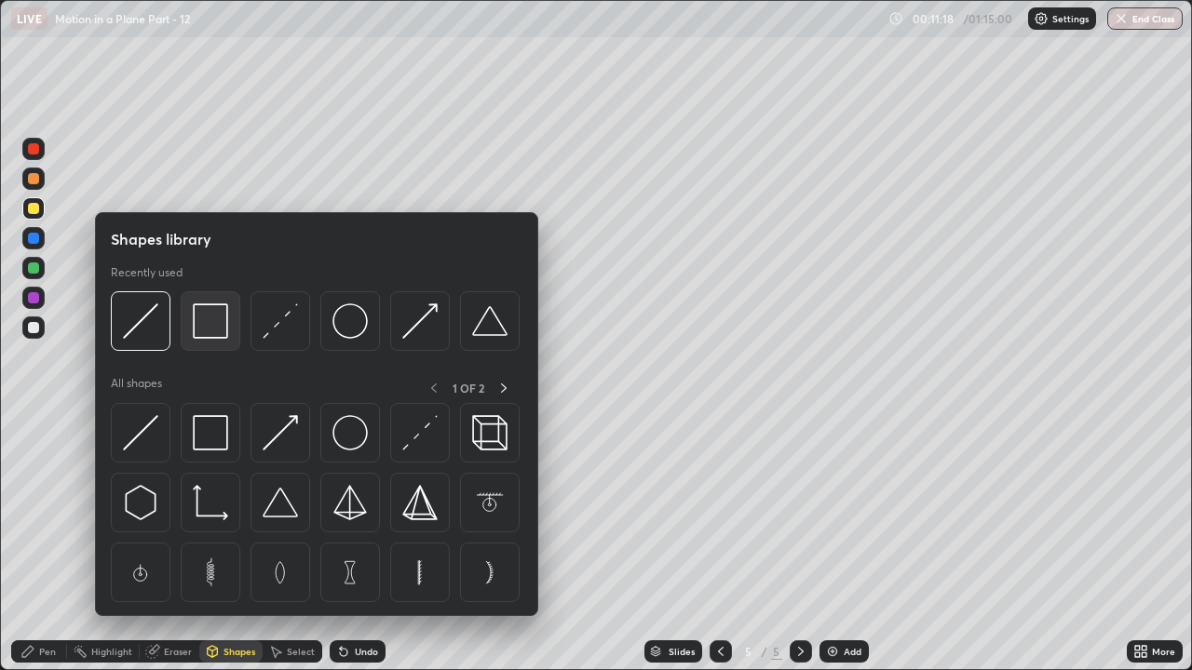
click at [204, 335] on img at bounding box center [210, 321] width 35 height 35
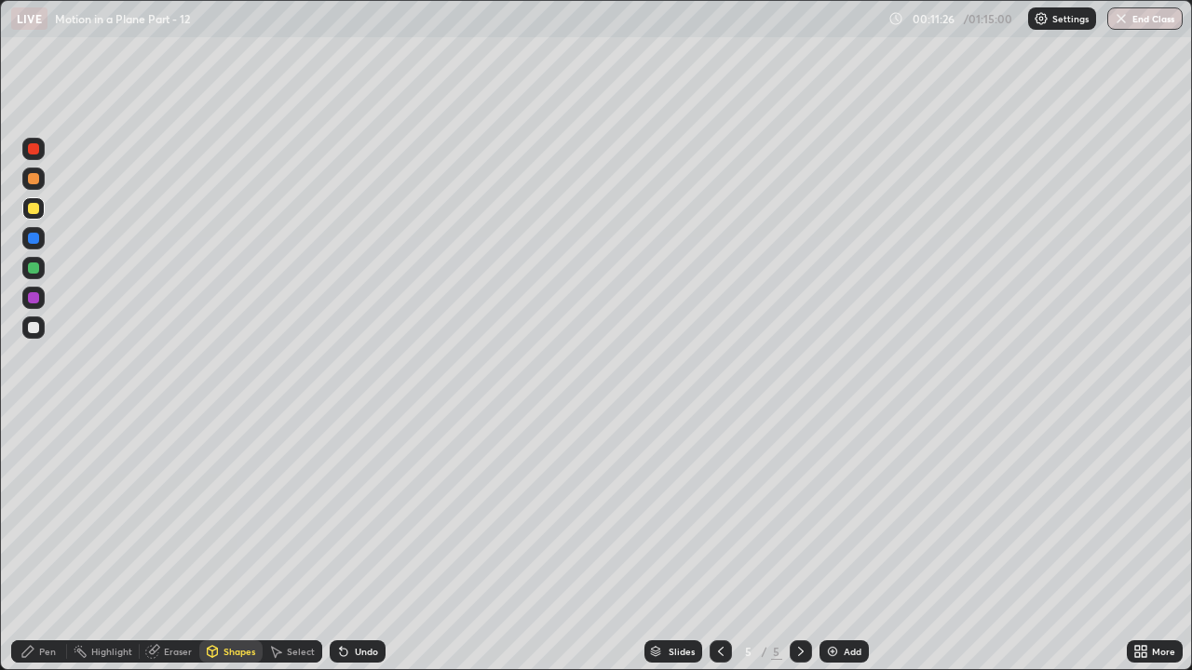
click at [36, 512] on div "Pen" at bounding box center [39, 652] width 56 height 22
click at [30, 327] on div at bounding box center [33, 327] width 11 height 11
click at [361, 512] on div "Undo" at bounding box center [366, 651] width 23 height 9
click at [366, 512] on div "Undo" at bounding box center [366, 651] width 23 height 9
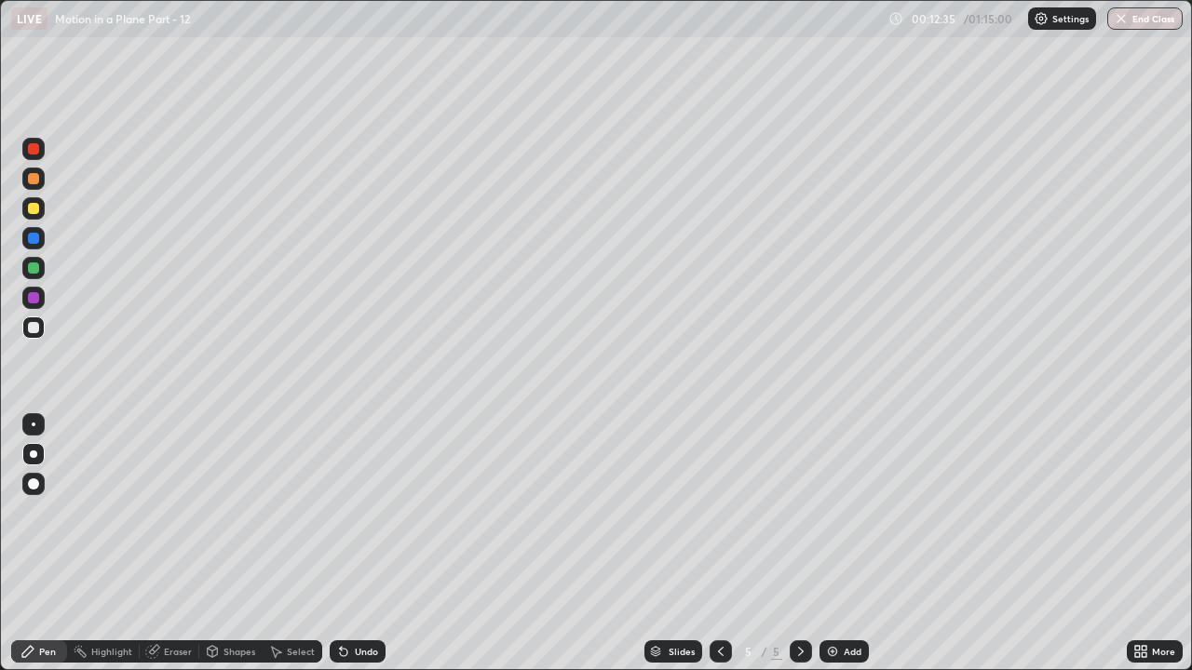
click at [347, 512] on icon at bounding box center [343, 651] width 15 height 15
click at [355, 512] on div "Undo" at bounding box center [366, 651] width 23 height 9
click at [33, 299] on div at bounding box center [33, 297] width 11 height 11
click at [42, 210] on div at bounding box center [33, 208] width 22 height 22
click at [31, 149] on div at bounding box center [33, 148] width 11 height 11
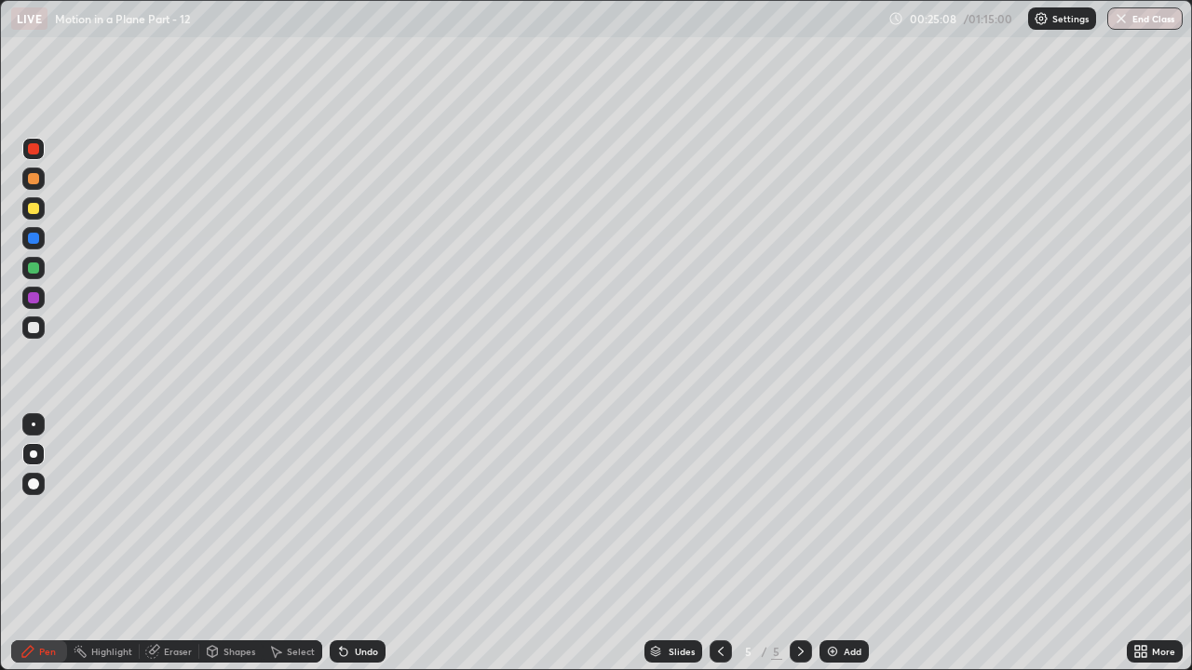
click at [31, 211] on div at bounding box center [33, 208] width 11 height 11
click at [834, 512] on img at bounding box center [832, 651] width 15 height 15
click at [358, 512] on div "Undo" at bounding box center [366, 651] width 23 height 9
click at [357, 512] on div "Undo" at bounding box center [366, 651] width 23 height 9
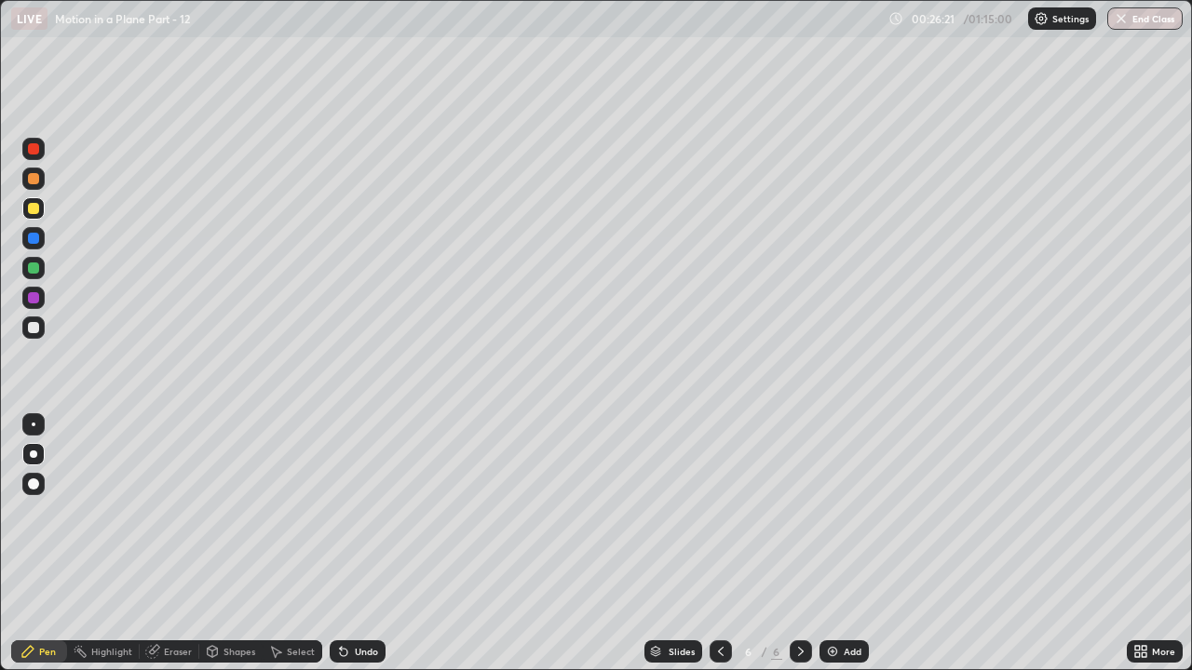
click at [356, 512] on div "Undo" at bounding box center [366, 651] width 23 height 9
click at [348, 512] on icon at bounding box center [343, 651] width 15 height 15
click at [719, 512] on icon at bounding box center [720, 651] width 15 height 15
click at [799, 512] on icon at bounding box center [800, 651] width 15 height 15
click at [722, 512] on icon at bounding box center [720, 651] width 15 height 15
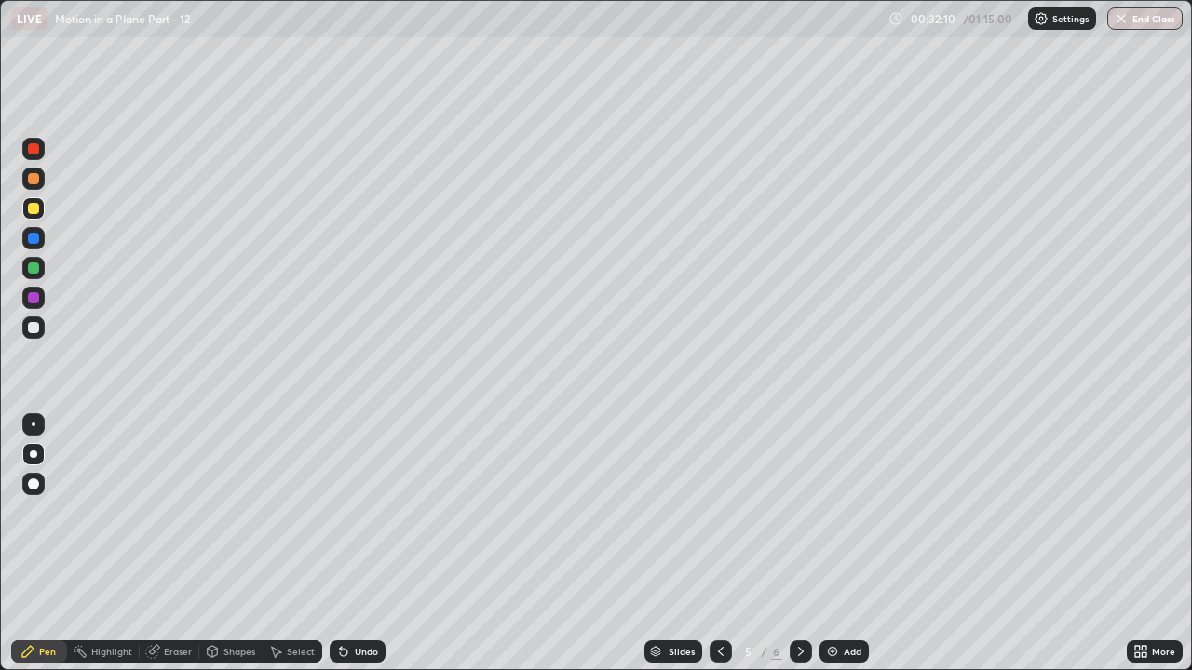
click at [34, 329] on div at bounding box center [33, 327] width 11 height 11
click at [798, 512] on icon at bounding box center [800, 651] width 15 height 15
click at [717, 512] on icon at bounding box center [720, 651] width 15 height 15
click at [801, 512] on icon at bounding box center [800, 651] width 15 height 15
click at [359, 512] on div "Undo" at bounding box center [366, 651] width 23 height 9
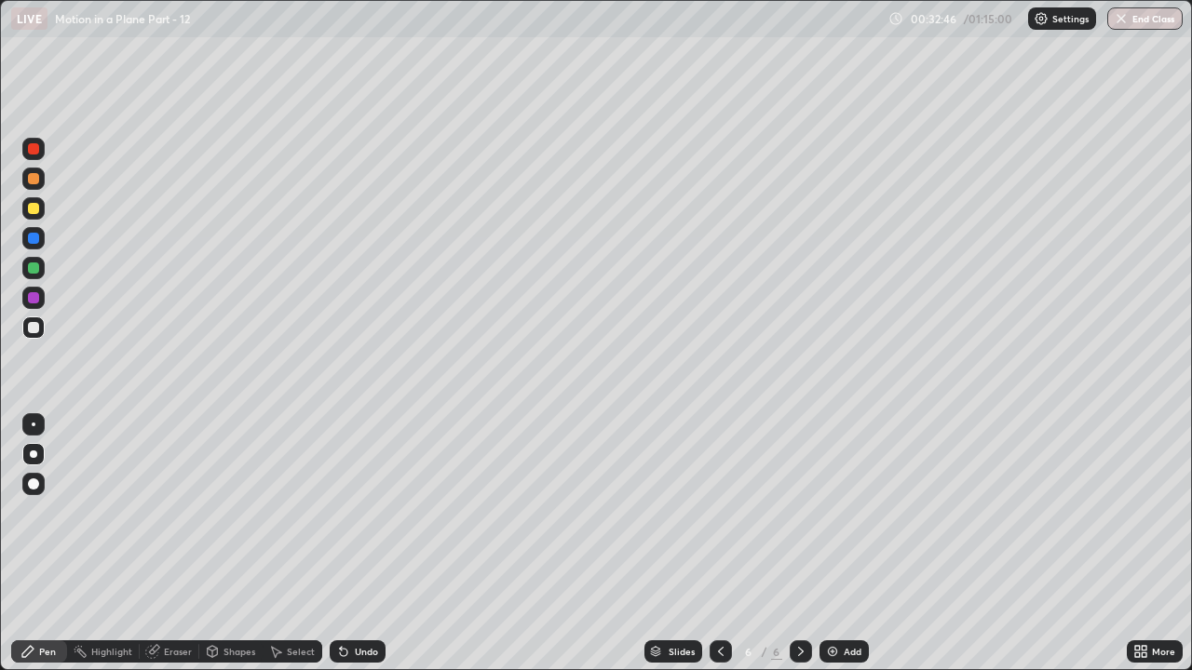
click at [360, 512] on div "Undo" at bounding box center [366, 651] width 23 height 9
click at [356, 512] on div "Undo" at bounding box center [366, 651] width 23 height 9
click at [358, 512] on div "Undo" at bounding box center [366, 651] width 23 height 9
click at [361, 512] on div "Undo" at bounding box center [366, 651] width 23 height 9
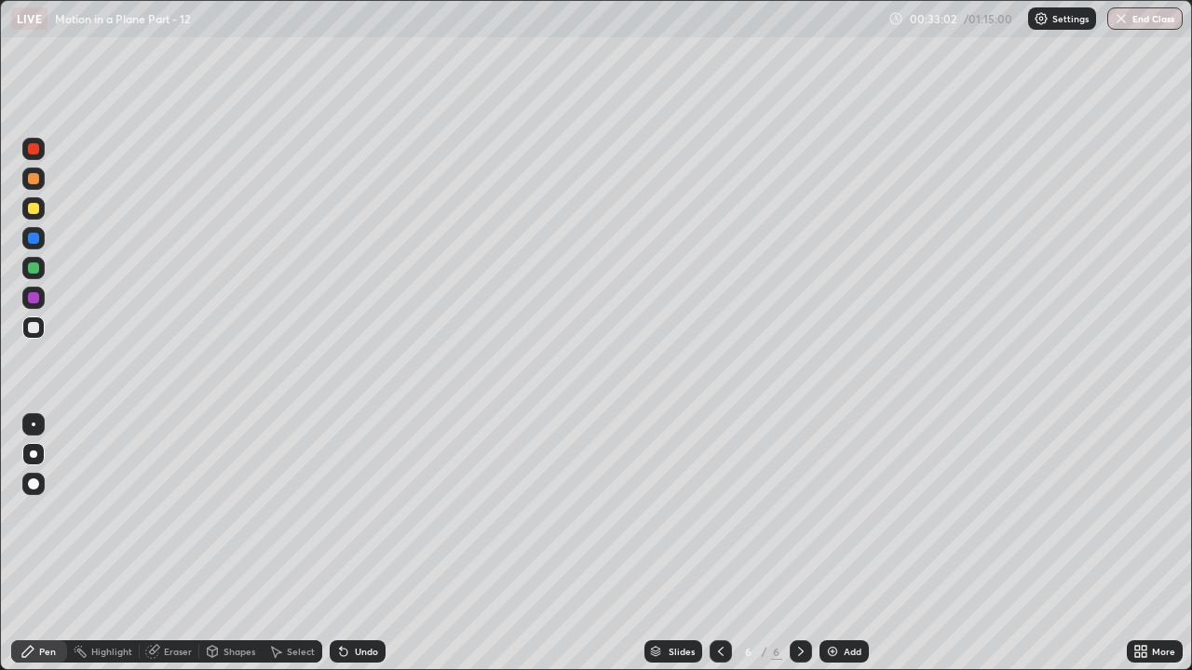
click at [360, 512] on div "Undo" at bounding box center [366, 651] width 23 height 9
click at [355, 512] on div "Undo" at bounding box center [366, 651] width 23 height 9
click at [356, 512] on div "Undo" at bounding box center [366, 651] width 23 height 9
click at [34, 269] on div at bounding box center [33, 268] width 11 height 11
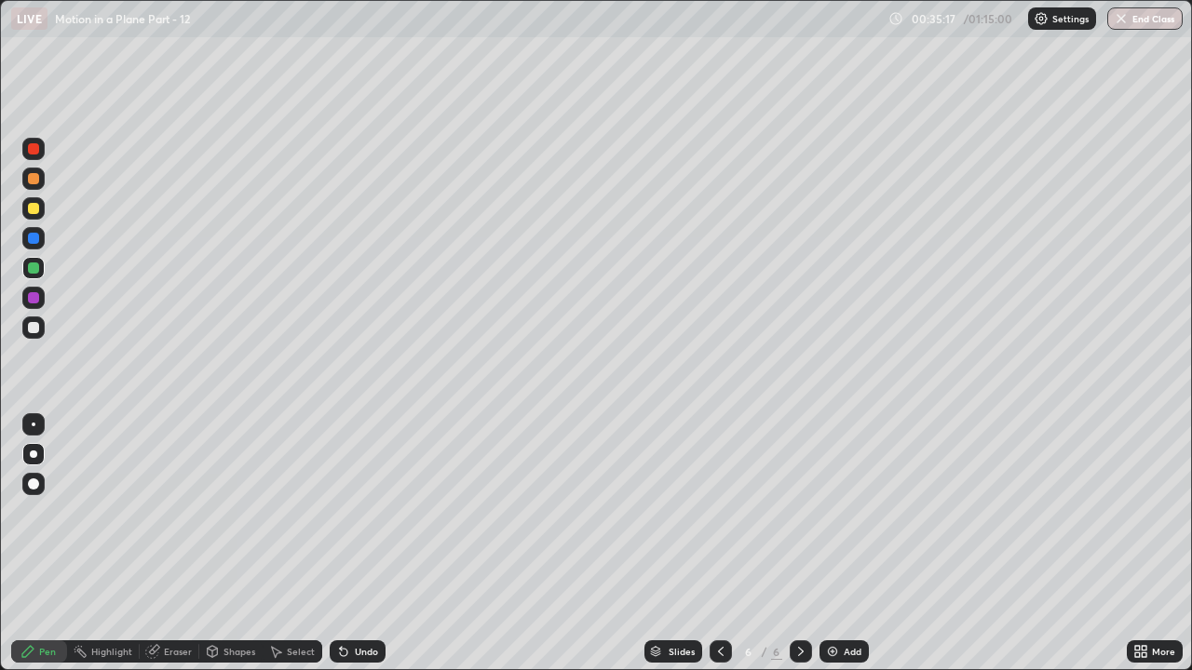
click at [719, 512] on icon at bounding box center [720, 651] width 15 height 15
click at [799, 512] on icon at bounding box center [800, 651] width 15 height 15
click at [727, 512] on div at bounding box center [721, 652] width 22 height 22
click at [799, 512] on icon at bounding box center [800, 651] width 15 height 15
click at [844, 512] on div "Add" at bounding box center [853, 651] width 18 height 9
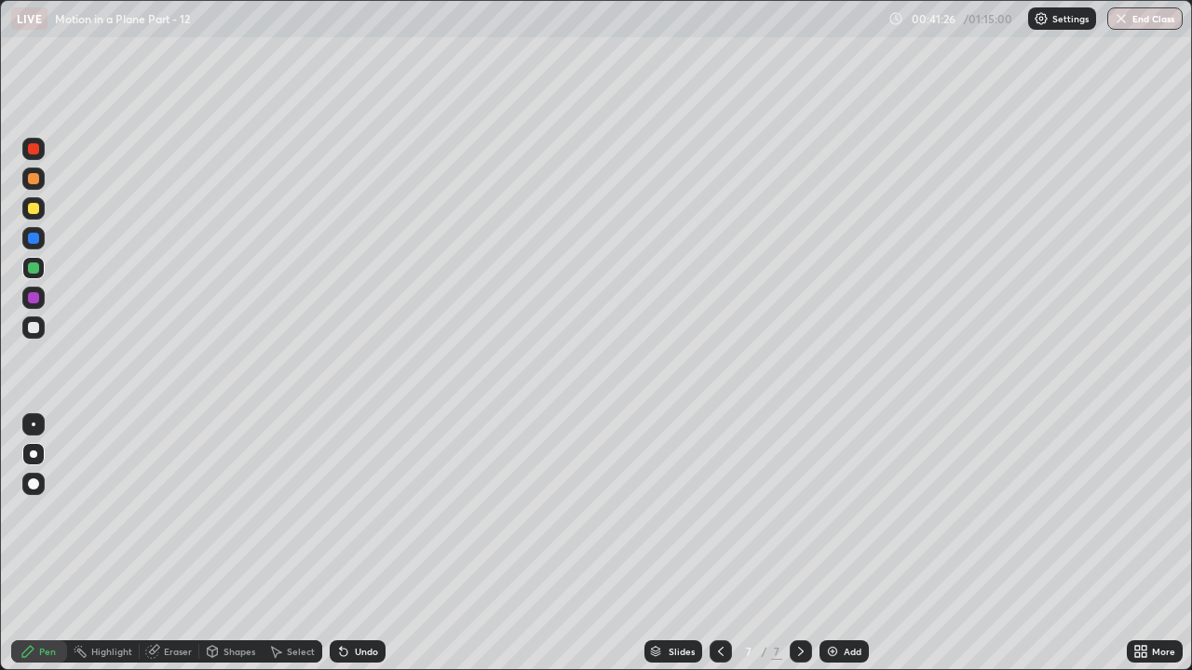
click at [34, 328] on div at bounding box center [33, 327] width 11 height 11
click at [33, 294] on div at bounding box center [33, 297] width 11 height 11
click at [42, 277] on div at bounding box center [33, 268] width 22 height 22
click at [26, 326] on div at bounding box center [33, 328] width 22 height 22
click at [831, 512] on img at bounding box center [832, 651] width 15 height 15
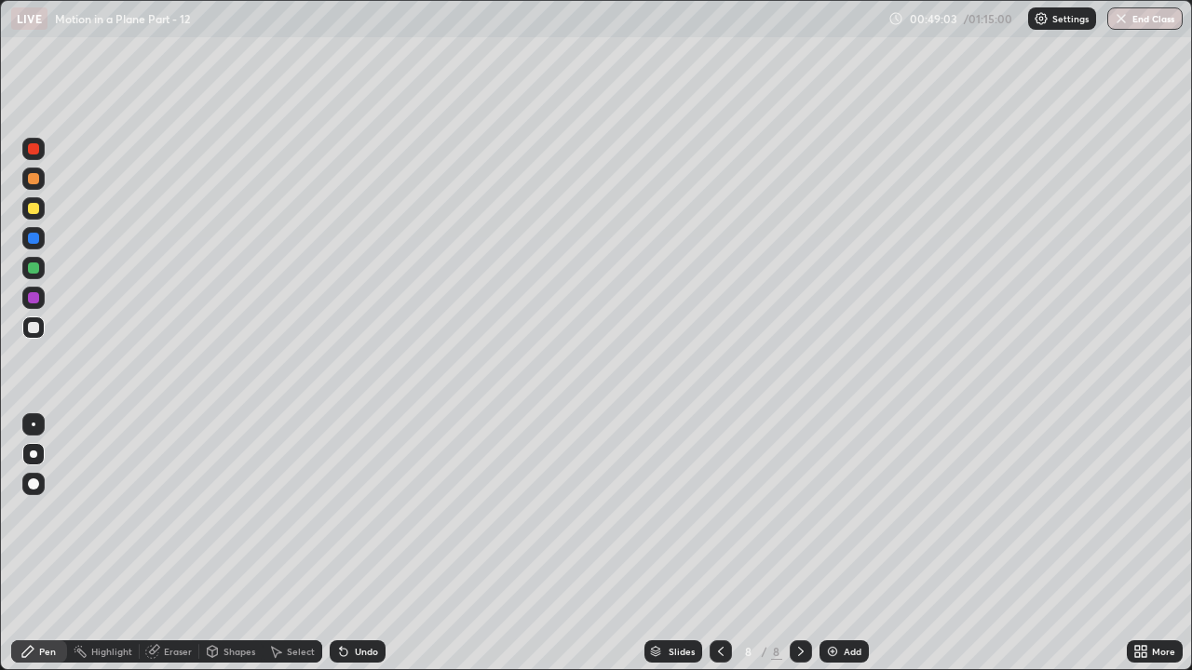
click at [30, 212] on div at bounding box center [33, 208] width 11 height 11
click at [356, 512] on div "Undo" at bounding box center [358, 652] width 56 height 22
click at [353, 512] on div "Undo" at bounding box center [358, 652] width 56 height 22
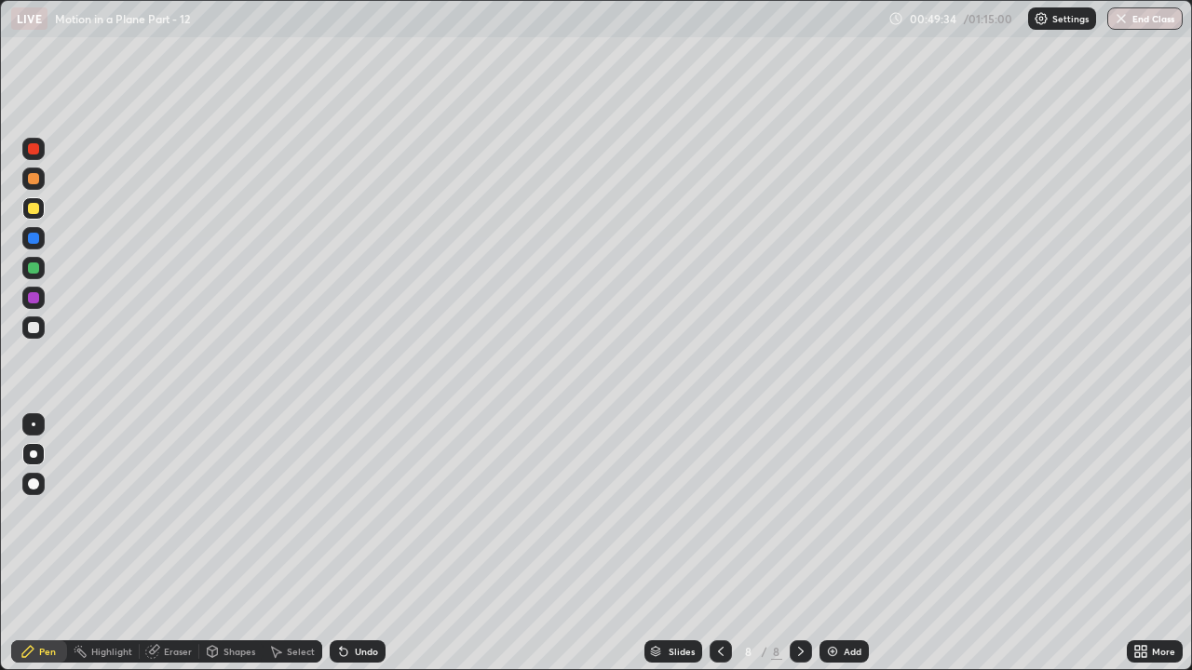
click at [351, 512] on div "Undo" at bounding box center [358, 652] width 56 height 22
click at [36, 336] on div at bounding box center [33, 328] width 22 height 22
click at [33, 264] on div at bounding box center [33, 268] width 11 height 11
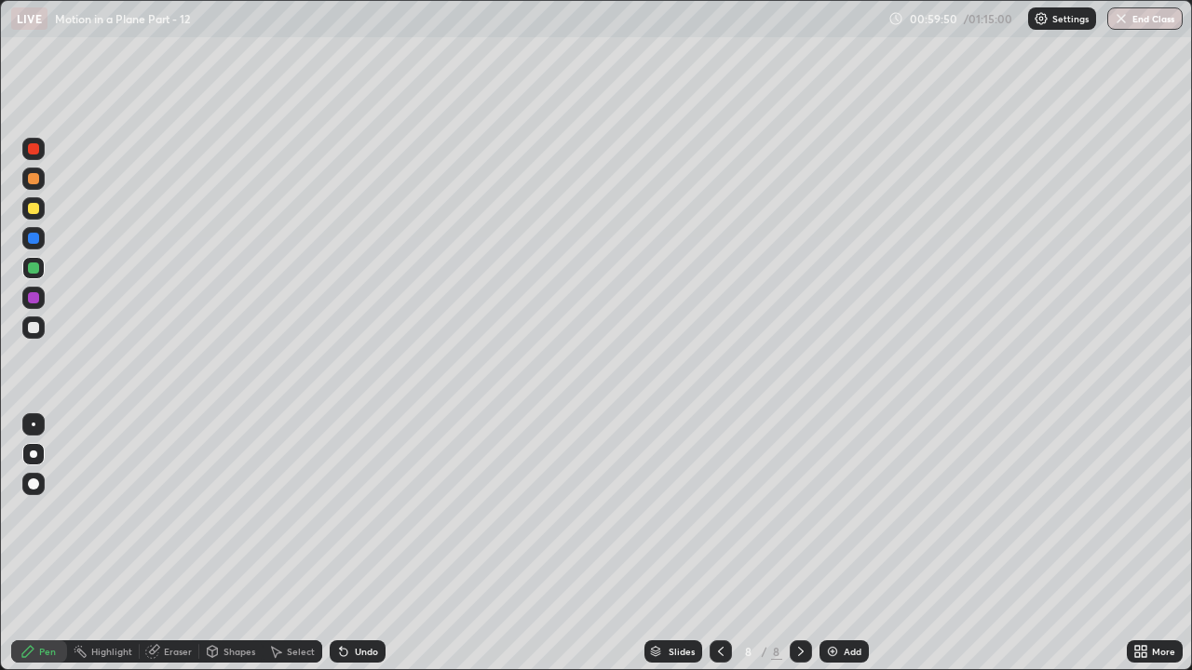
click at [32, 338] on div at bounding box center [33, 328] width 22 height 22
click at [34, 264] on div at bounding box center [33, 268] width 11 height 11
click at [839, 512] on div "Add" at bounding box center [843, 652] width 49 height 22
click at [33, 210] on div at bounding box center [33, 208] width 11 height 11
click at [35, 272] on div at bounding box center [33, 268] width 11 height 11
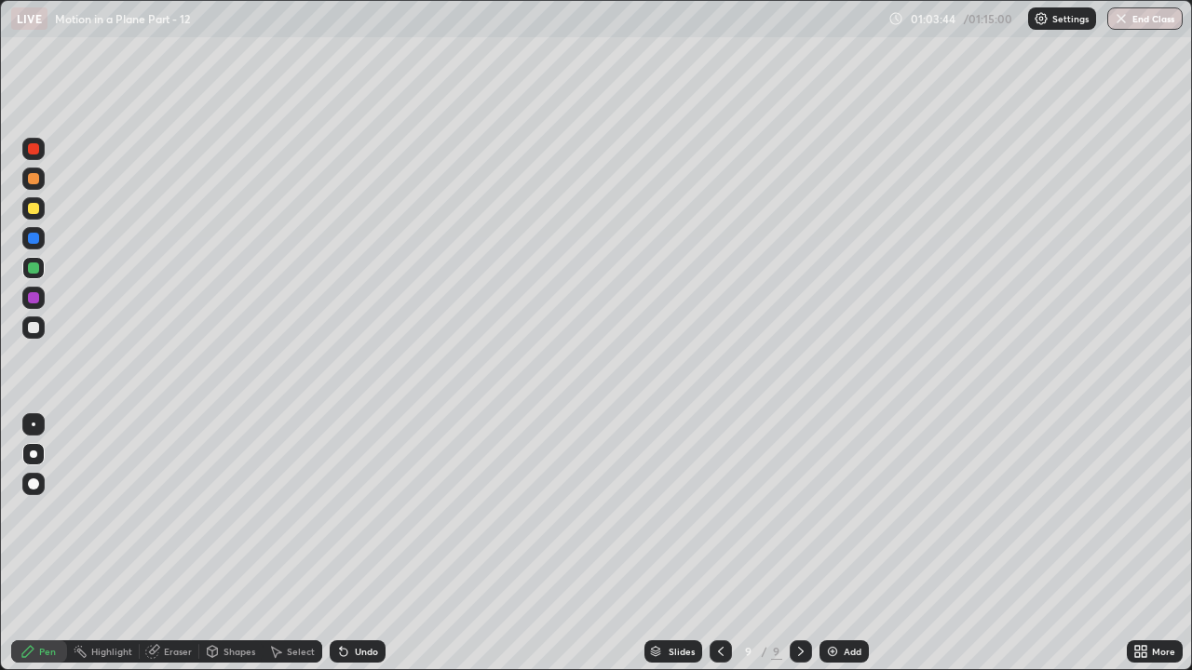
click at [33, 215] on div at bounding box center [33, 208] width 22 height 22
click at [355, 512] on div "Undo" at bounding box center [366, 651] width 23 height 9
click at [728, 512] on div at bounding box center [721, 652] width 22 height 22
click at [799, 512] on icon at bounding box center [800, 651] width 15 height 15
click at [719, 512] on icon at bounding box center [720, 651] width 15 height 15
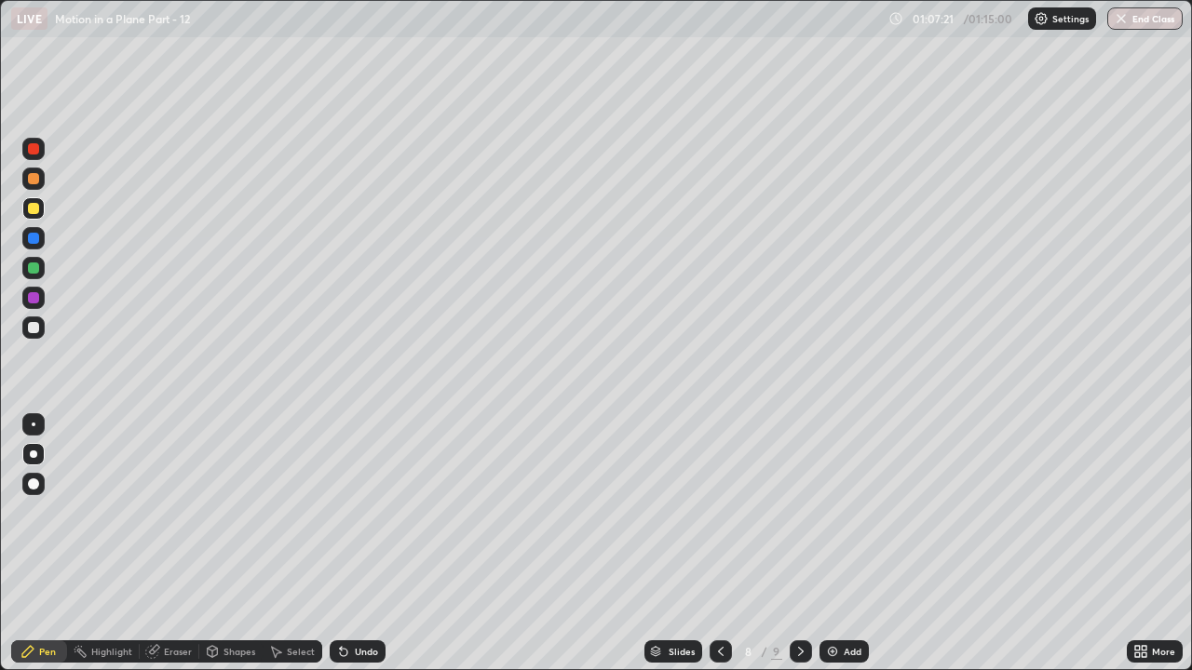
click at [799, 512] on icon at bounding box center [800, 651] width 15 height 15
click at [34, 330] on div at bounding box center [33, 327] width 11 height 11
click at [718, 512] on icon at bounding box center [721, 651] width 6 height 9
click at [798, 512] on icon at bounding box center [800, 651] width 15 height 15
click at [36, 300] on div at bounding box center [33, 297] width 11 height 11
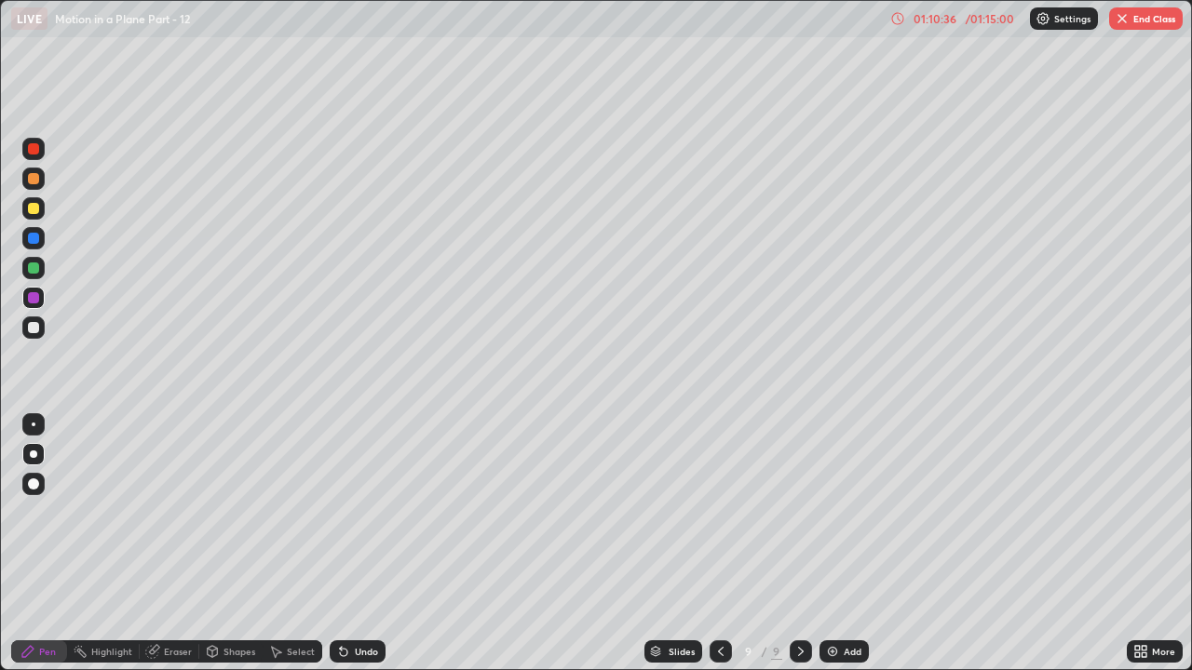
click at [32, 326] on div at bounding box center [33, 327] width 11 height 11
click at [35, 299] on div at bounding box center [33, 297] width 11 height 11
click at [34, 326] on div at bounding box center [33, 327] width 11 height 11
click at [360, 512] on div "Undo" at bounding box center [366, 651] width 23 height 9
click at [228, 512] on div "Shapes" at bounding box center [239, 651] width 32 height 9
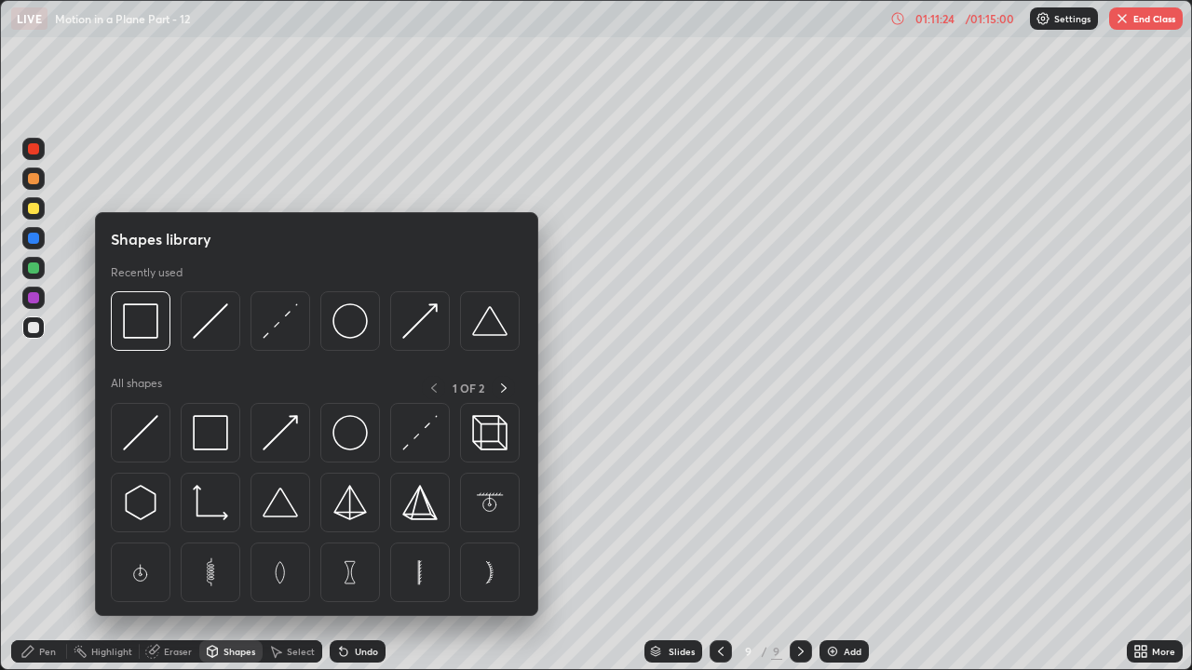
click at [294, 512] on div "Select" at bounding box center [301, 651] width 28 height 9
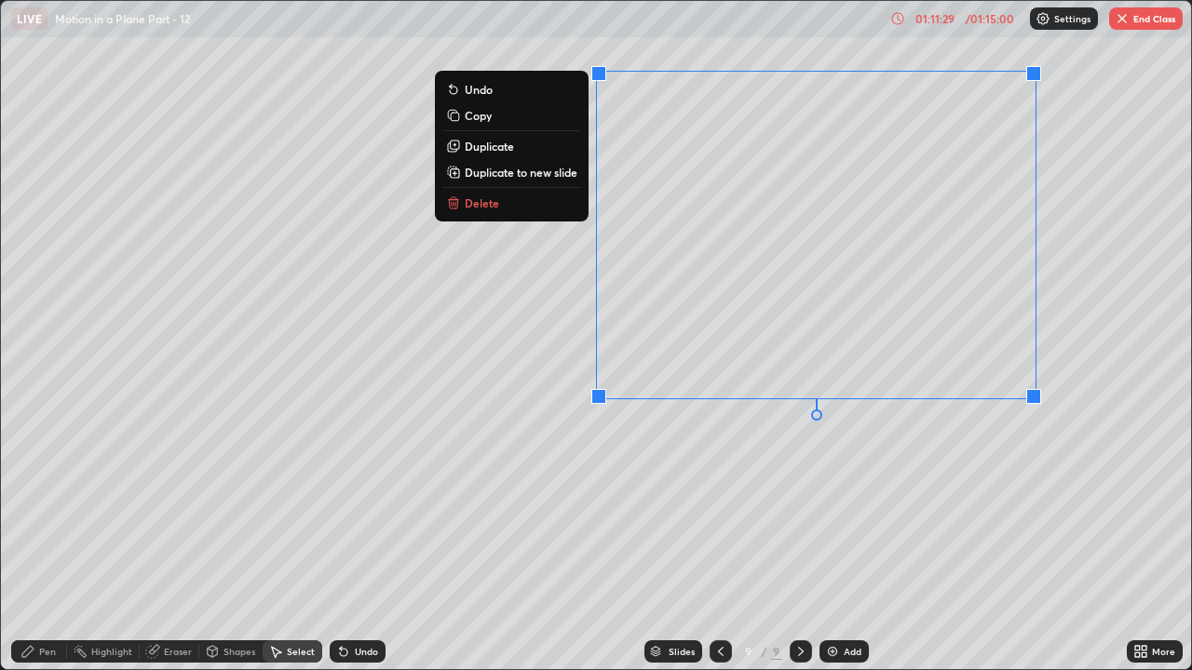
click at [489, 113] on button "Copy" at bounding box center [511, 115] width 139 height 22
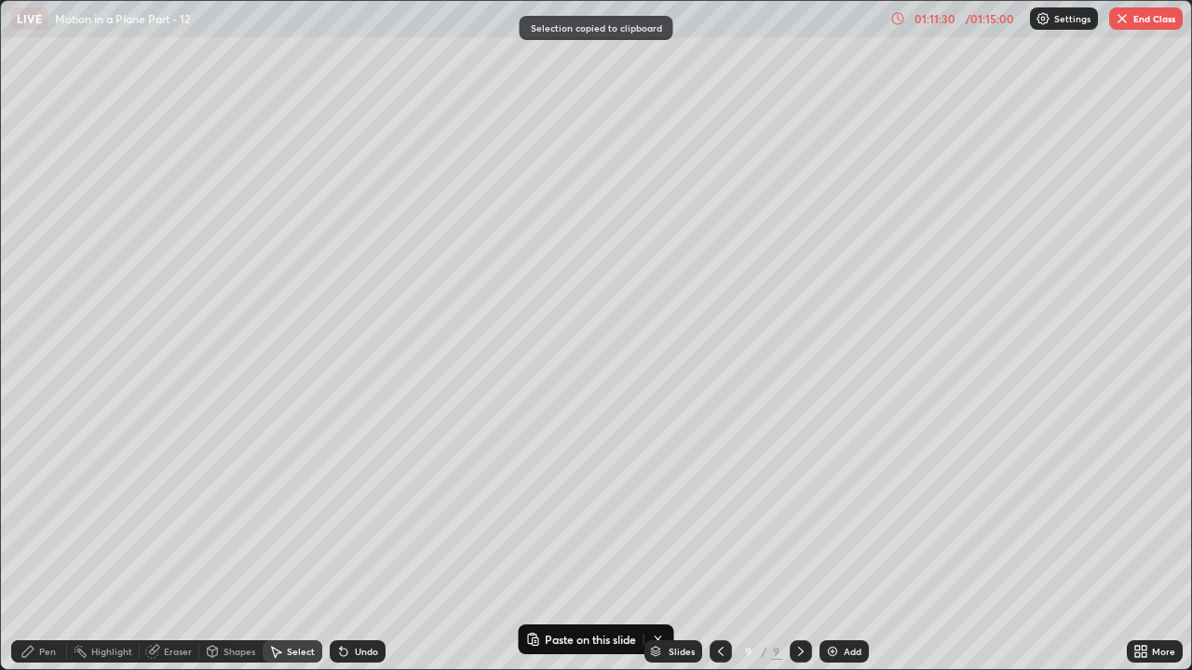
click at [849, 512] on div "Add" at bounding box center [853, 651] width 18 height 9
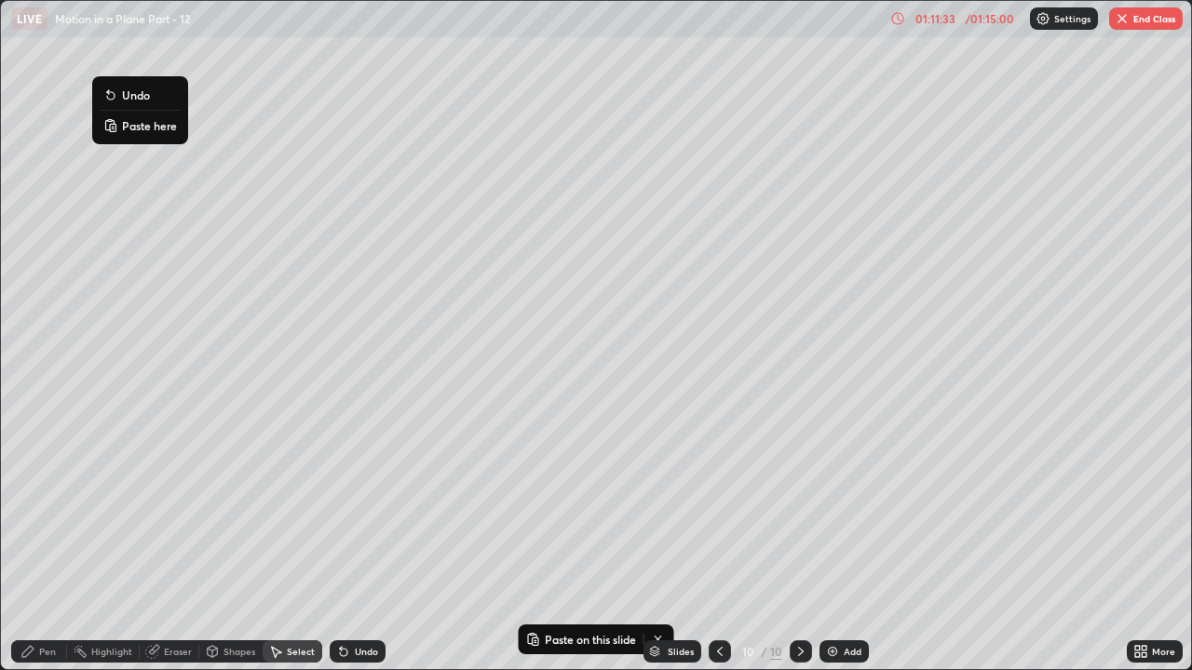
click at [141, 132] on p "Paste here" at bounding box center [149, 125] width 55 height 15
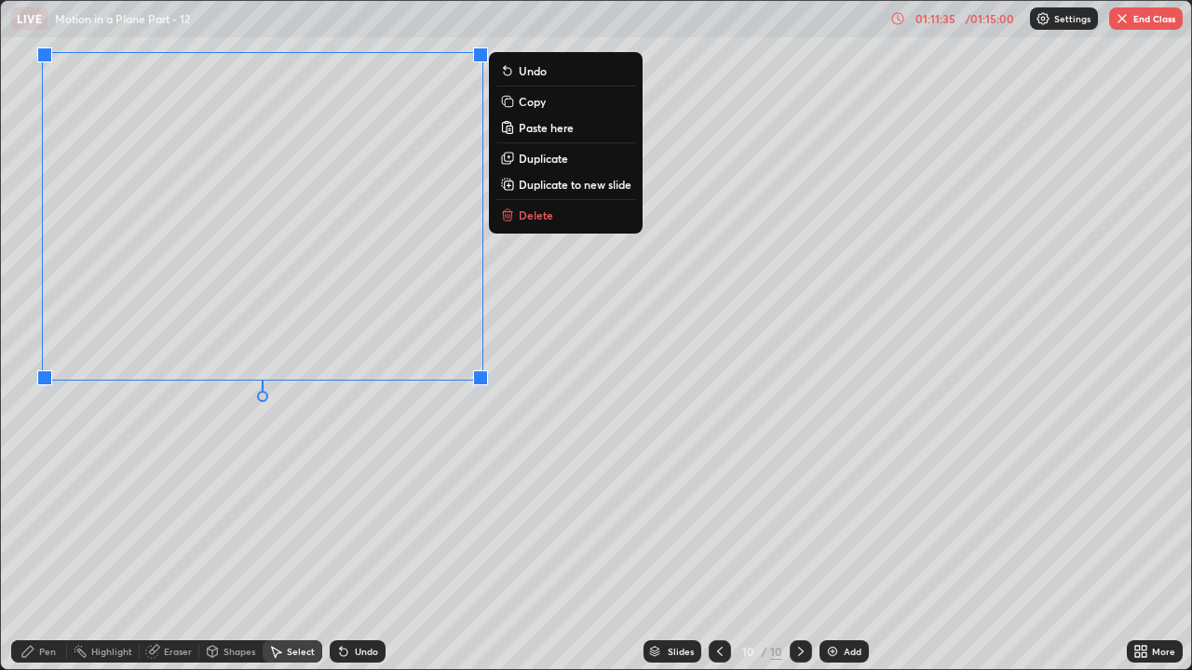
click at [237, 512] on div "0 ° Undo Copy Paste here Duplicate Duplicate to new slide Delete" at bounding box center [596, 335] width 1190 height 669
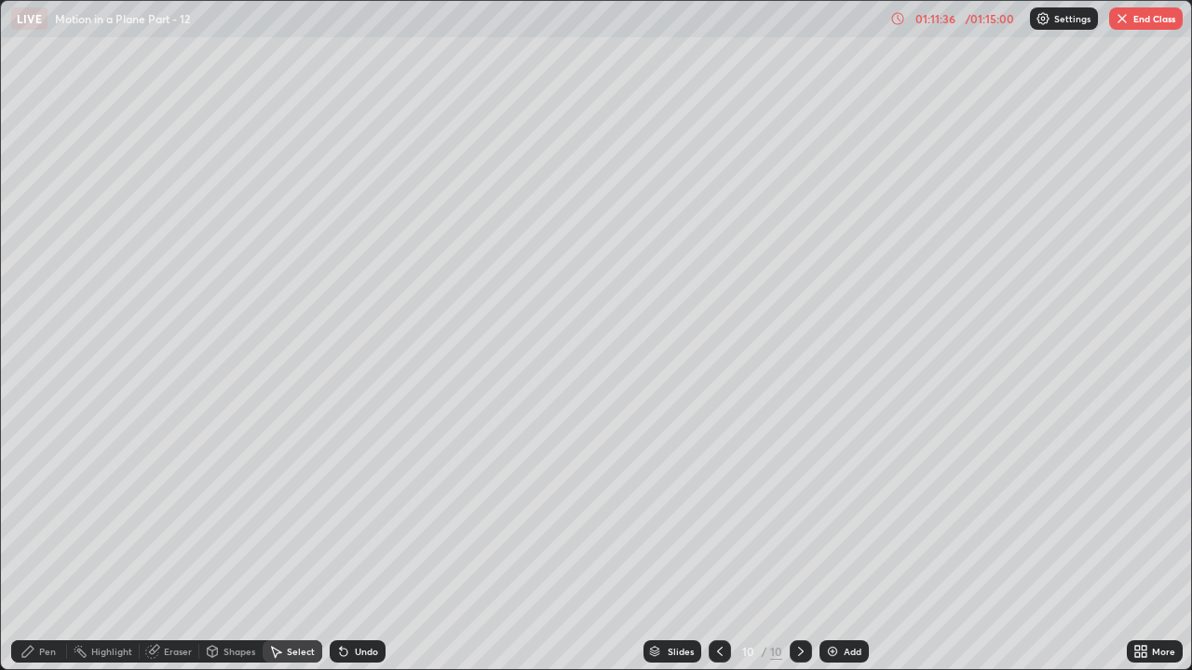
click at [31, 512] on div "Pen" at bounding box center [39, 652] width 56 height 22
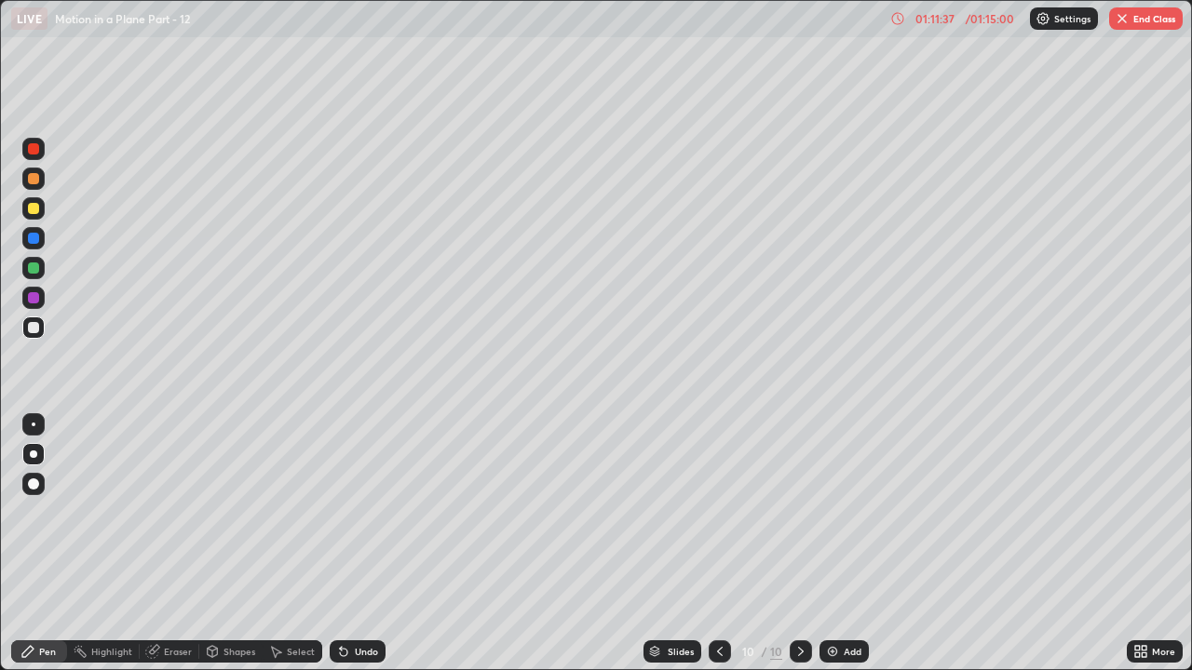
click at [718, 512] on icon at bounding box center [719, 651] width 15 height 15
click at [179, 512] on div "Eraser" at bounding box center [178, 651] width 28 height 9
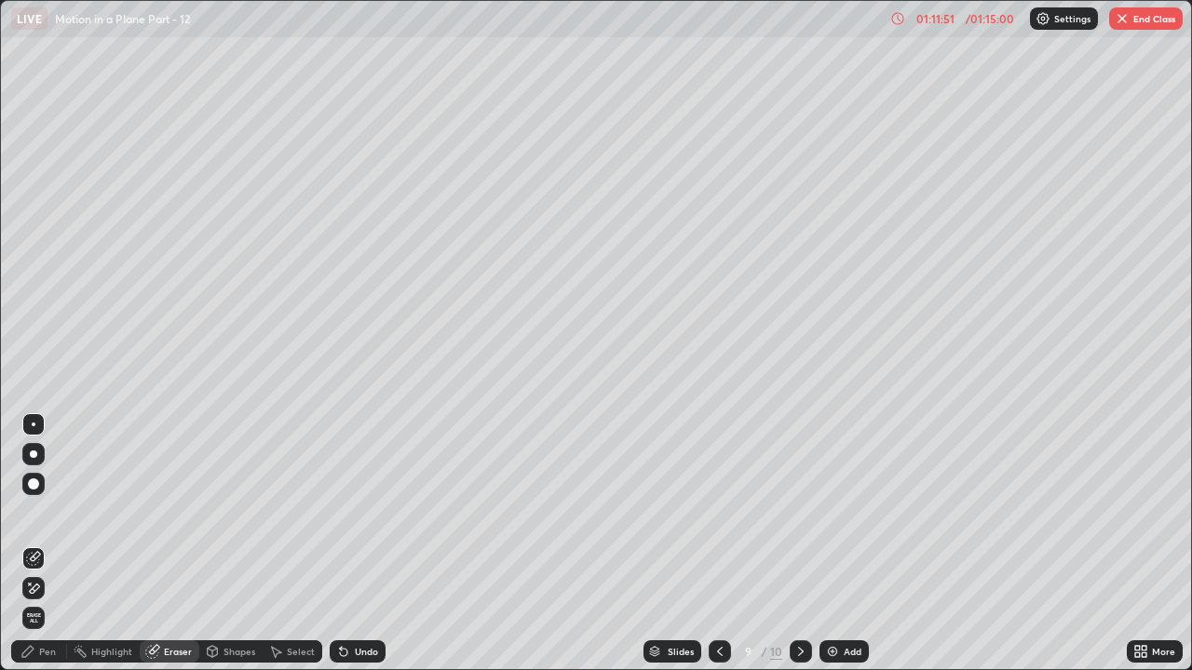
click at [45, 512] on div "Pen" at bounding box center [47, 651] width 17 height 9
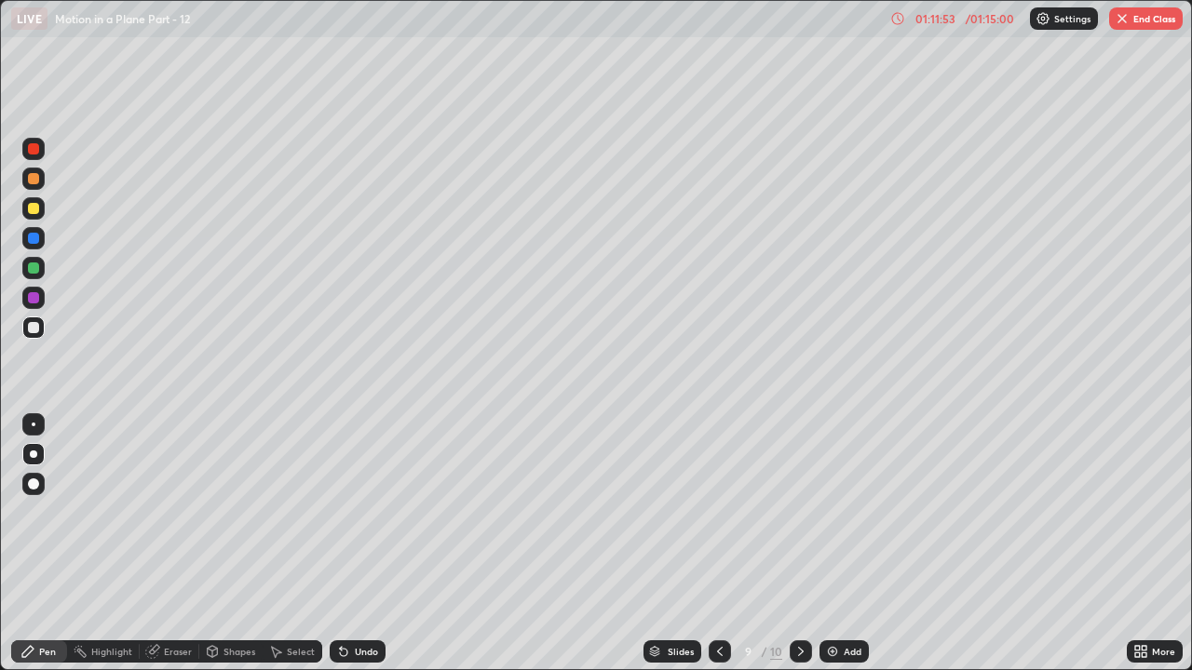
click at [40, 208] on div at bounding box center [33, 208] width 22 height 22
click at [801, 512] on icon at bounding box center [800, 651] width 15 height 15
click at [34, 330] on div at bounding box center [33, 327] width 11 height 11
click at [34, 299] on div at bounding box center [33, 297] width 11 height 11
click at [38, 209] on div at bounding box center [33, 208] width 11 height 11
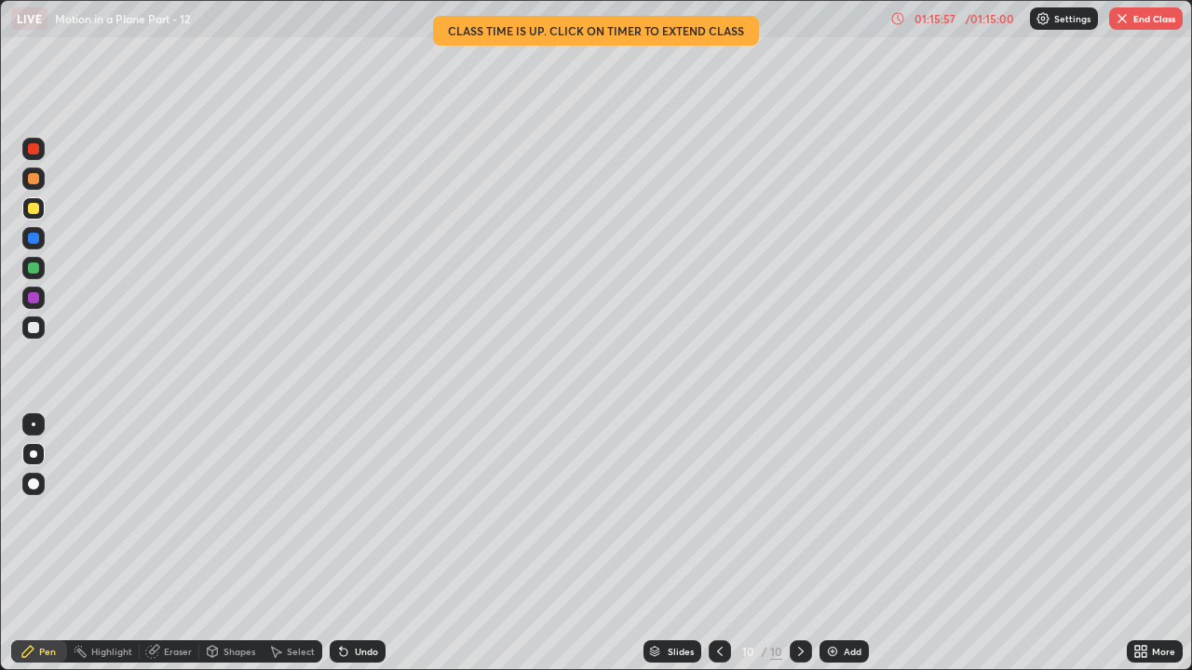
click at [1130, 23] on button "End Class" at bounding box center [1146, 18] width 74 height 22
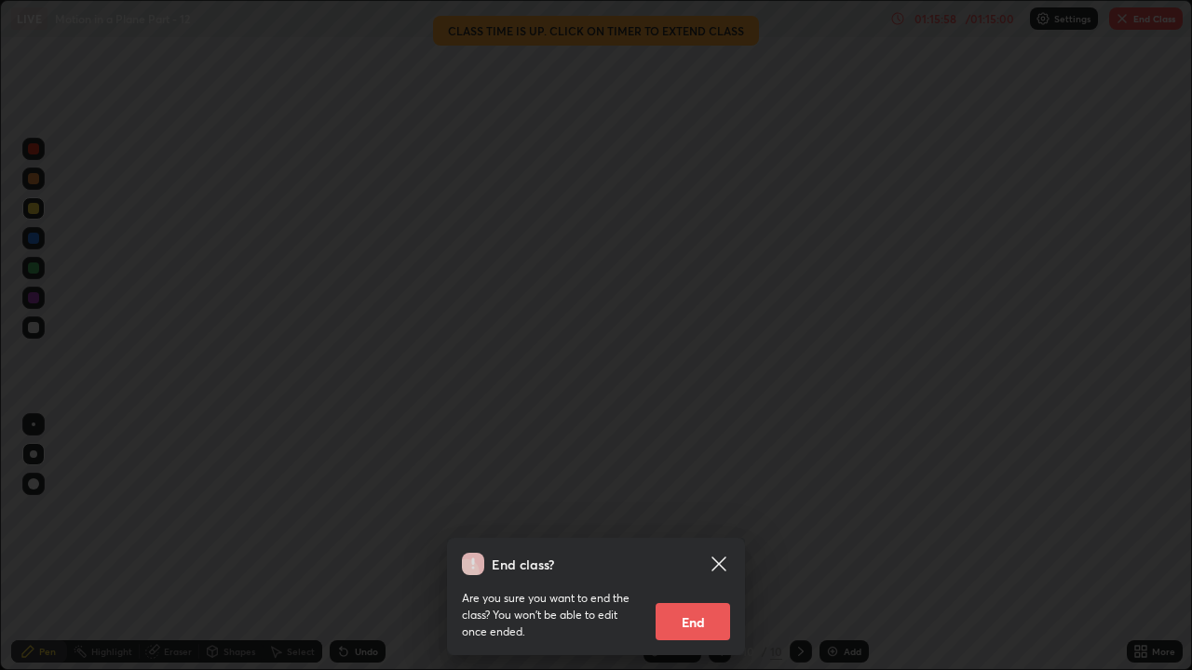
click at [696, 512] on button "End" at bounding box center [693, 621] width 74 height 37
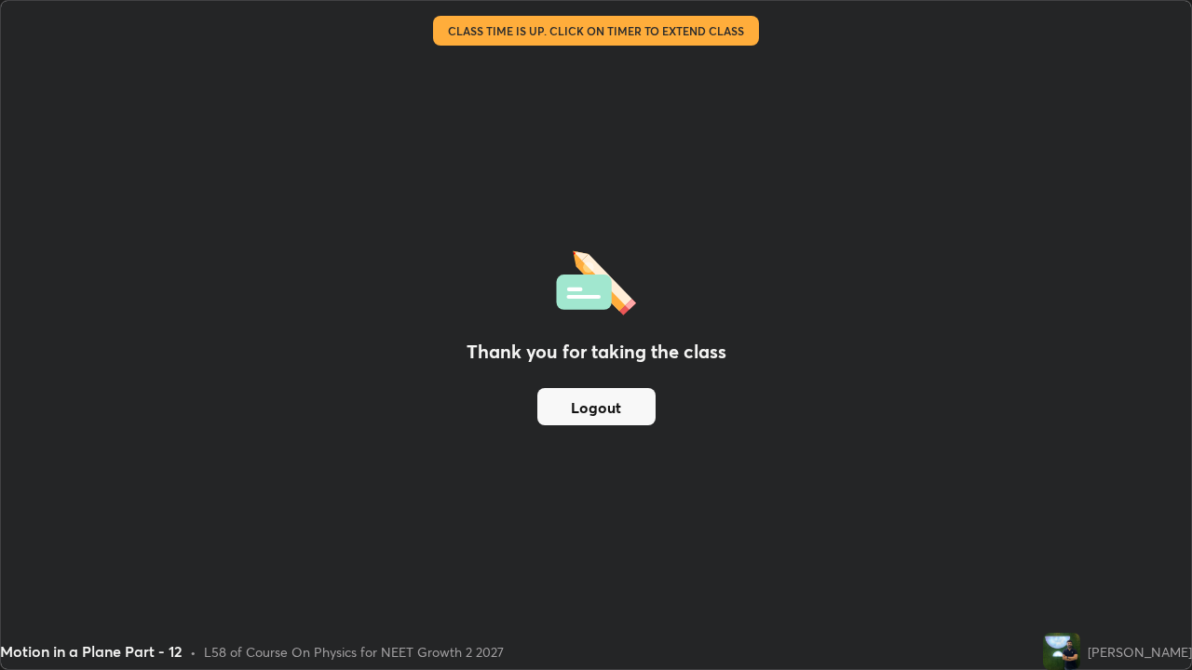
click at [616, 402] on button "Logout" at bounding box center [596, 406] width 118 height 37
